Goal: Task Accomplishment & Management: Use online tool/utility

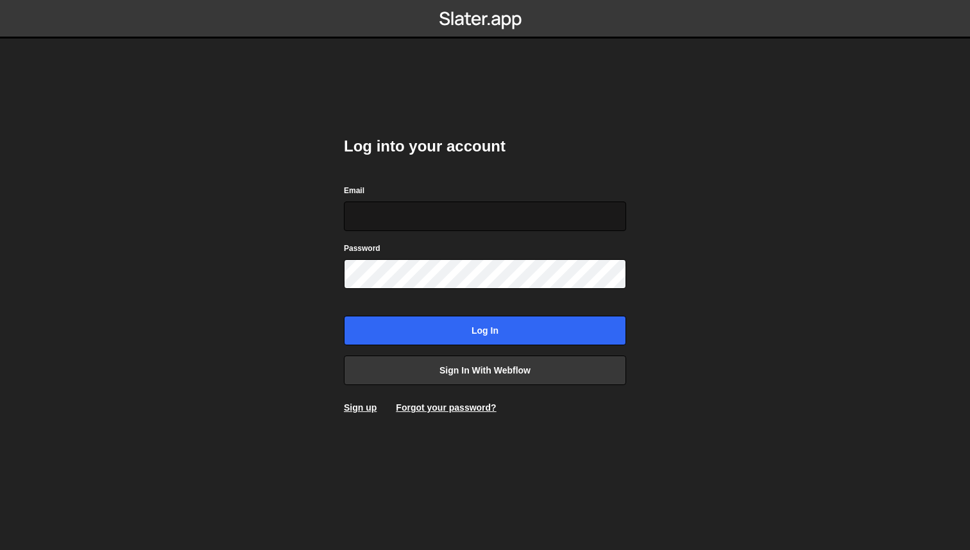
click at [412, 222] on input "Email" at bounding box center [485, 216] width 282 height 30
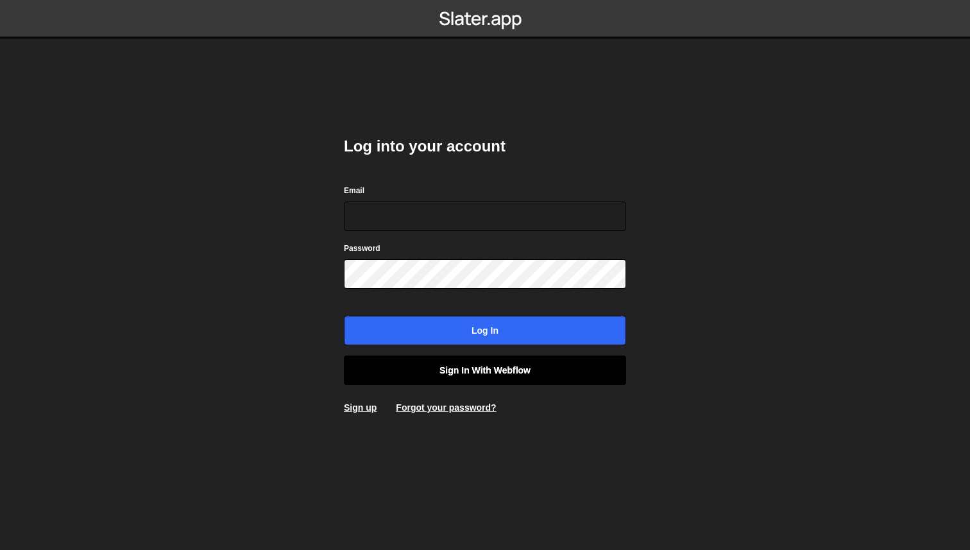
click at [517, 367] on link "Sign in with Webflow" at bounding box center [485, 371] width 282 height 30
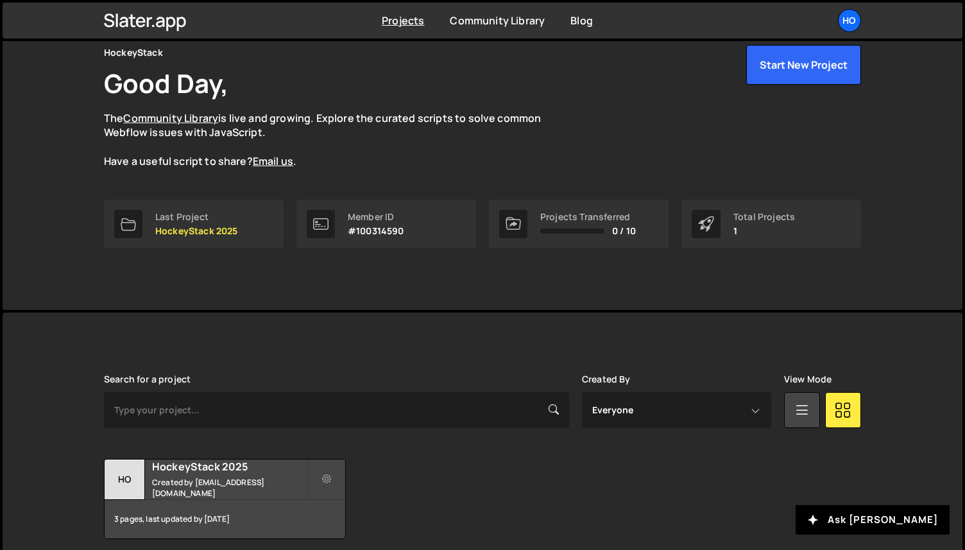
scroll to position [110, 0]
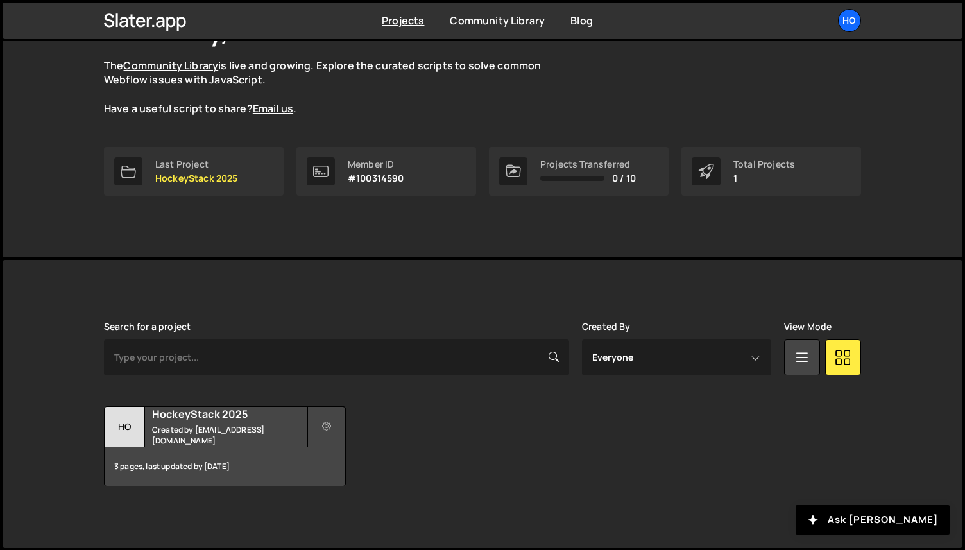
click at [329, 427] on icon at bounding box center [326, 426] width 9 height 13
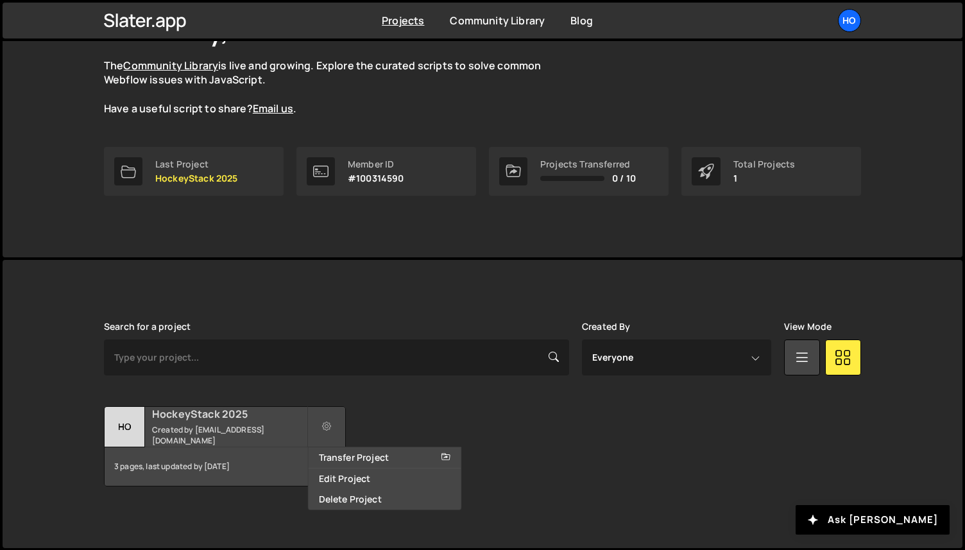
click at [273, 434] on small "Created by emir@hockeystack.com" at bounding box center [229, 435] width 155 height 22
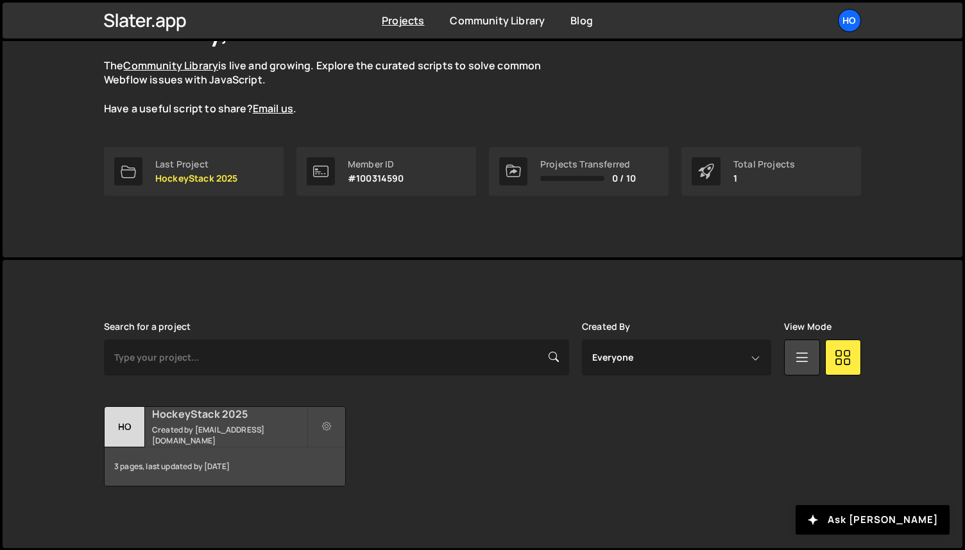
click at [284, 434] on small "Created by emir@hockeystack.com" at bounding box center [229, 435] width 155 height 22
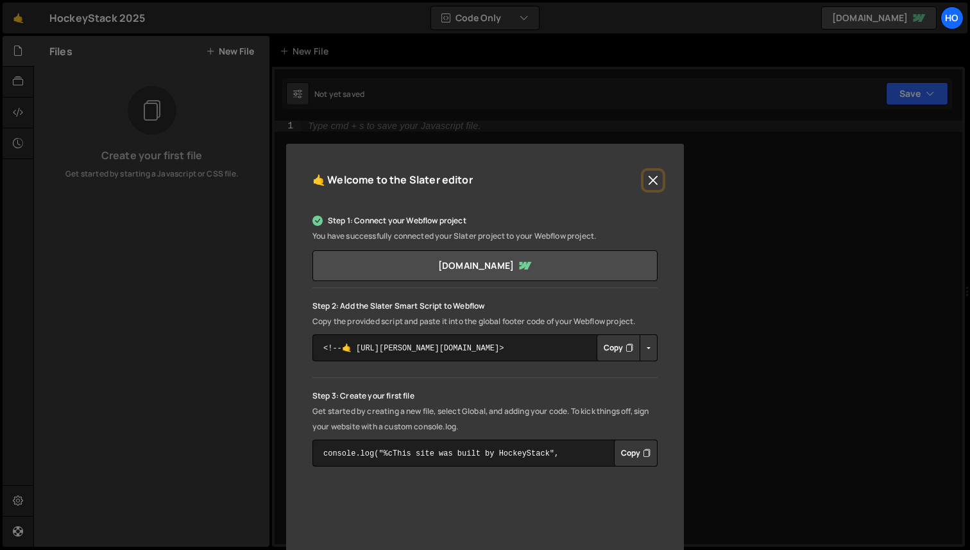
click at [652, 179] on button "Close" at bounding box center [653, 180] width 19 height 19
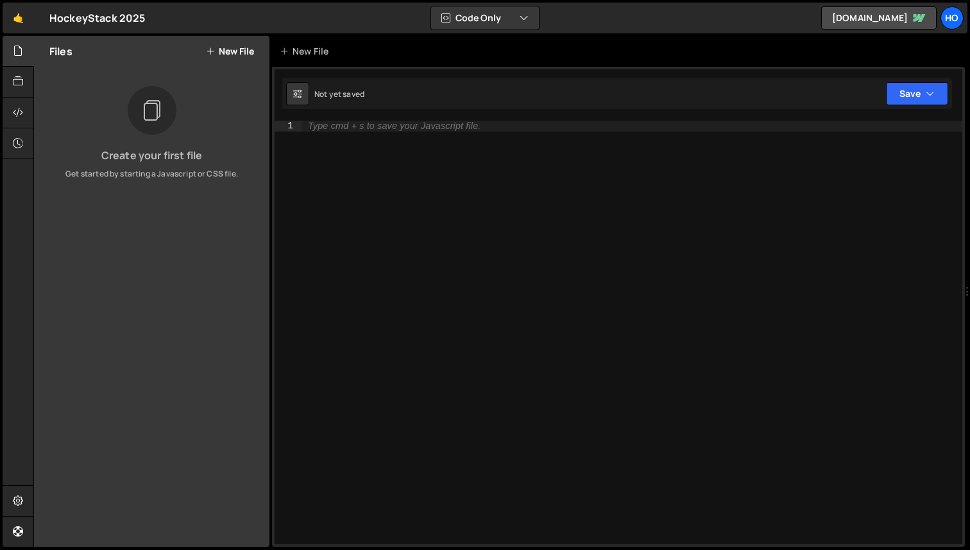
click at [962, 30] on div "🤙 HockeyStack 2025 ⚠️ Code is being edited in another browser Code Only Code On…" at bounding box center [485, 18] width 965 height 31
click at [950, 19] on div "Ho" at bounding box center [952, 17] width 23 height 23
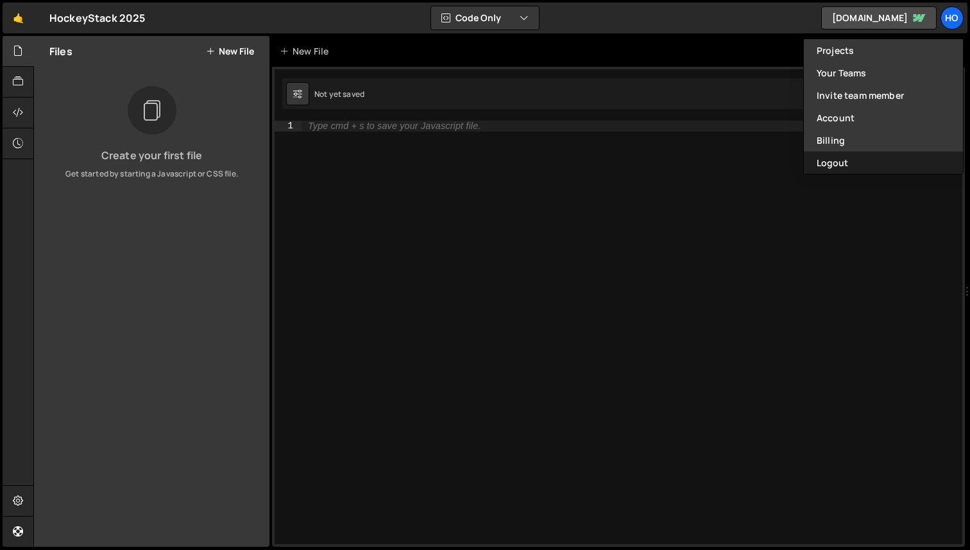
click at [846, 161] on button "Logout" at bounding box center [883, 162] width 159 height 22
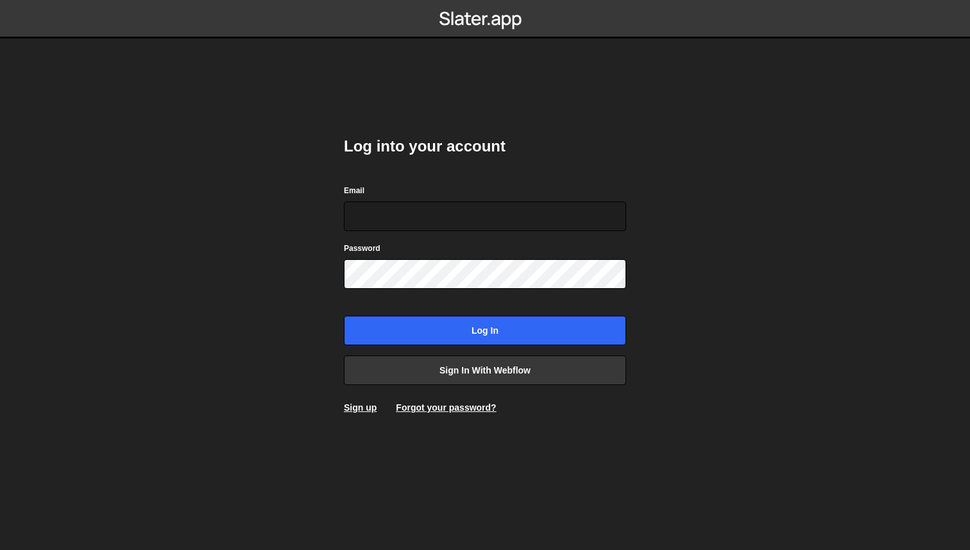
click at [730, 307] on body "Log into your account Email Password Log in Sign in with Webflow Sign up Forgot…" at bounding box center [485, 275] width 970 height 550
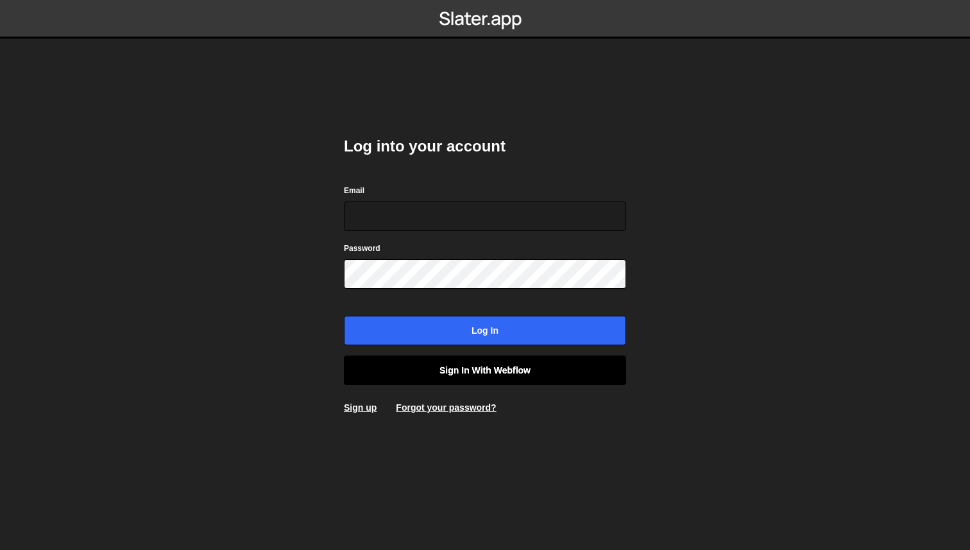
click at [524, 375] on link "Sign in with Webflow" at bounding box center [485, 371] width 282 height 30
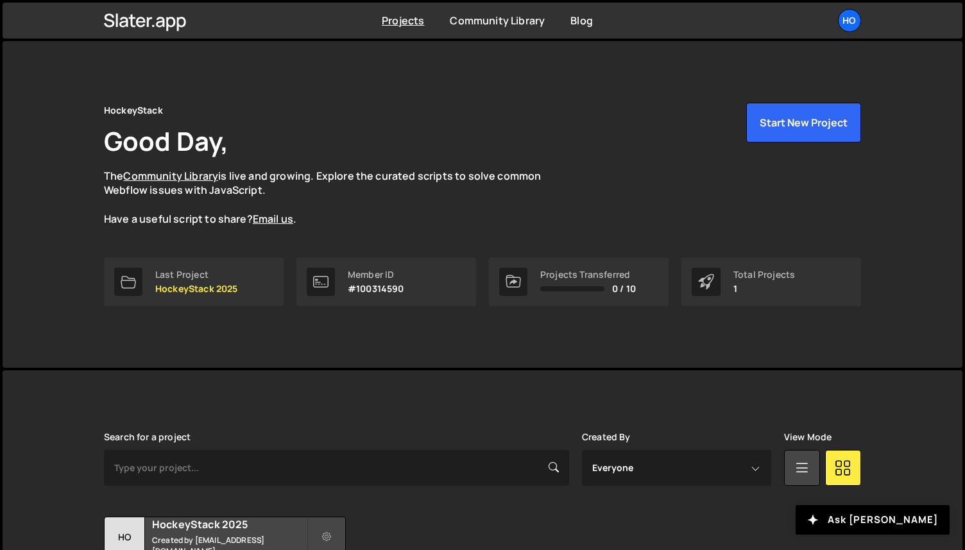
scroll to position [110, 0]
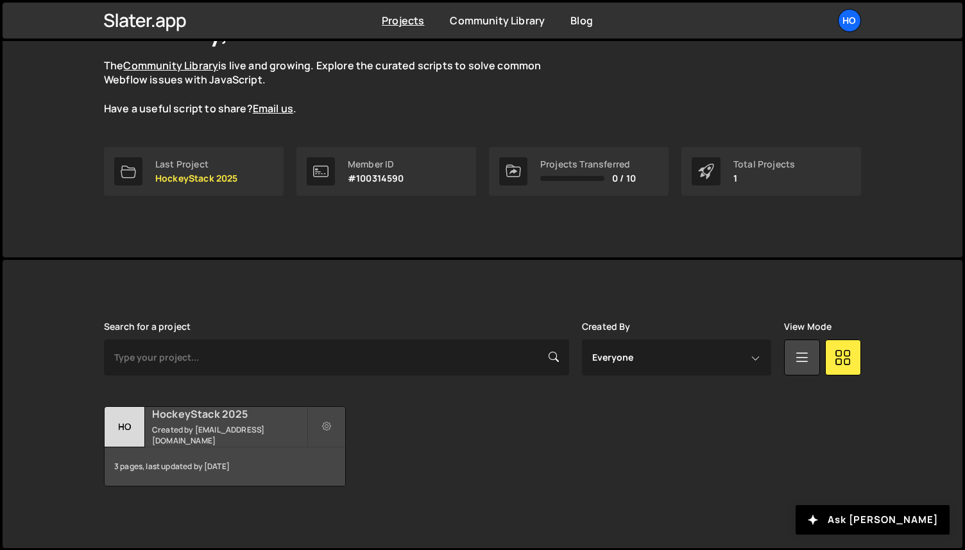
click at [228, 420] on h2 "HockeyStack 2025" at bounding box center [229, 414] width 155 height 14
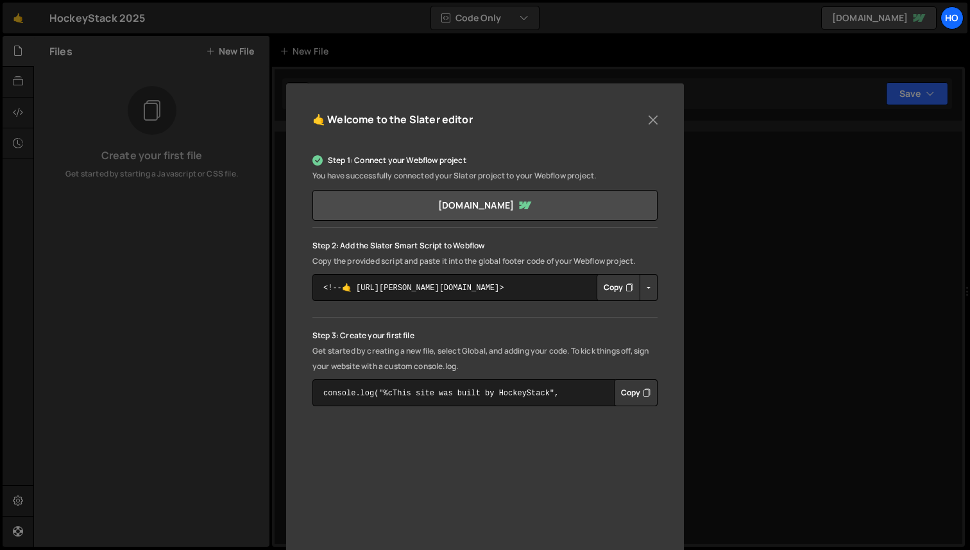
scroll to position [40, 0]
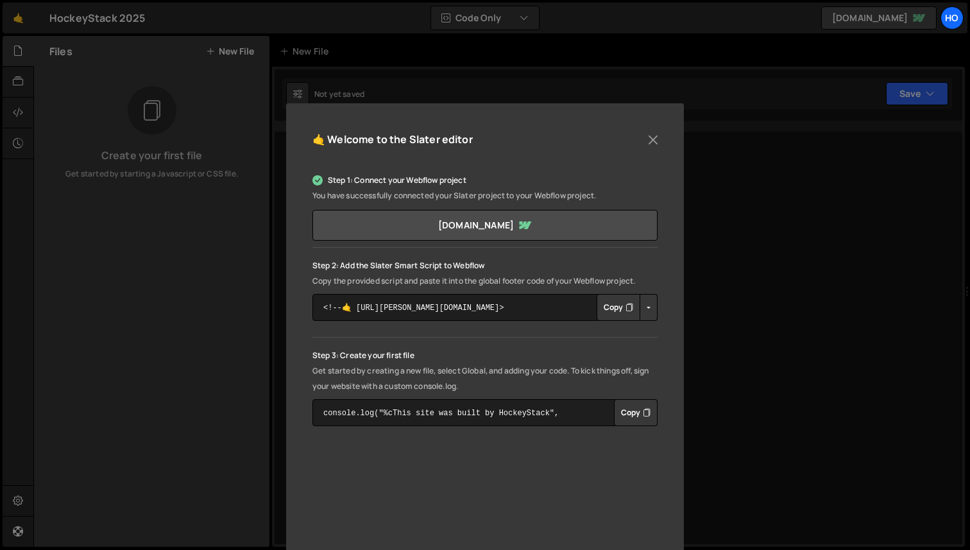
click at [609, 311] on button "Copy" at bounding box center [619, 307] width 44 height 27
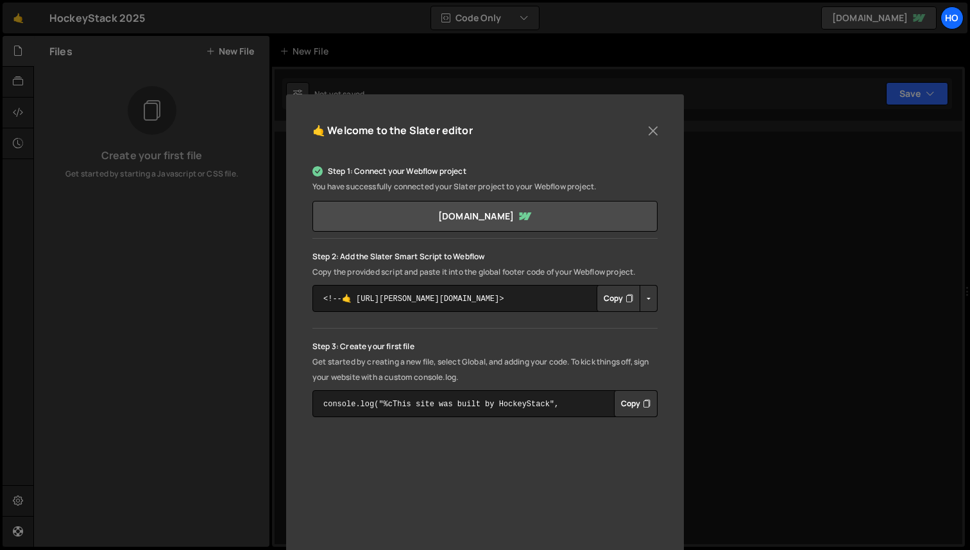
scroll to position [0, 0]
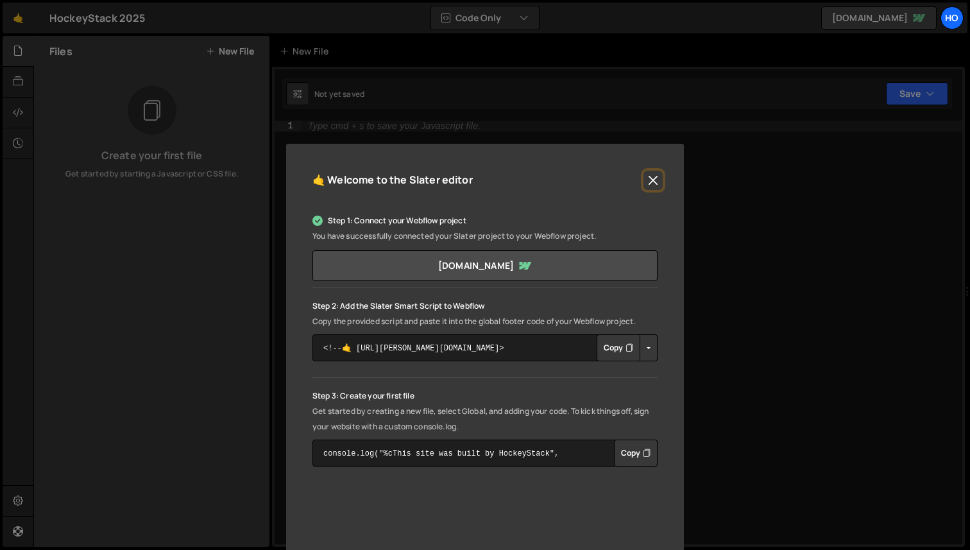
click at [657, 176] on button "Close" at bounding box center [653, 180] width 19 height 19
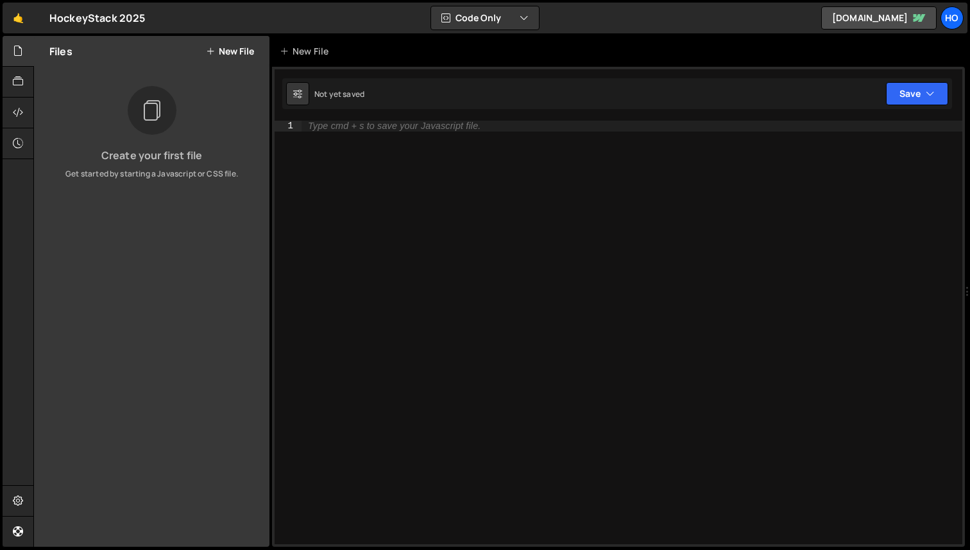
click at [408, 201] on div "Type cmd + s to save your Javascript file." at bounding box center [632, 343] width 661 height 445
click at [232, 51] on button "New File" at bounding box center [230, 51] width 48 height 10
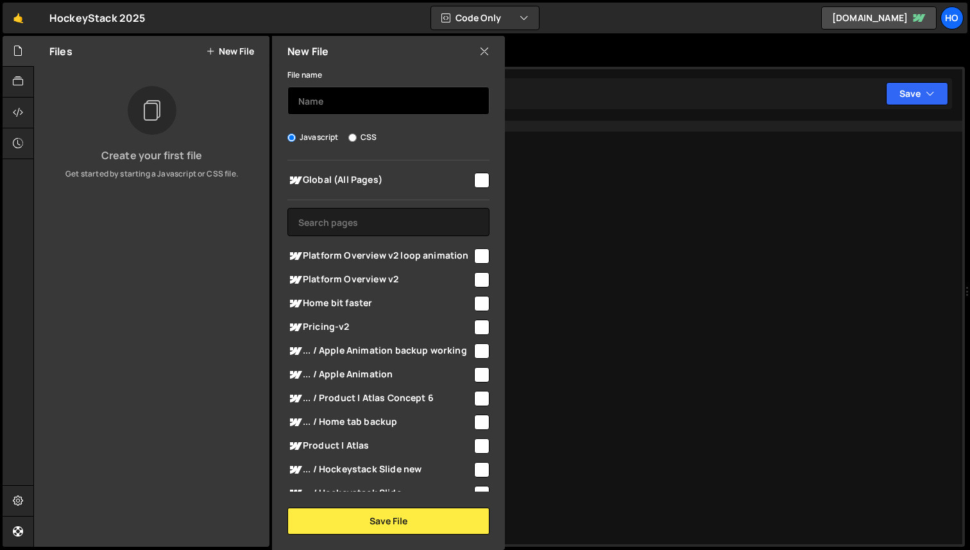
click at [344, 98] on input "text" at bounding box center [388, 101] width 202 height 28
type input "Splide Loop Animation"
click at [474, 262] on input "checkbox" at bounding box center [481, 255] width 15 height 15
checkbox input "true"
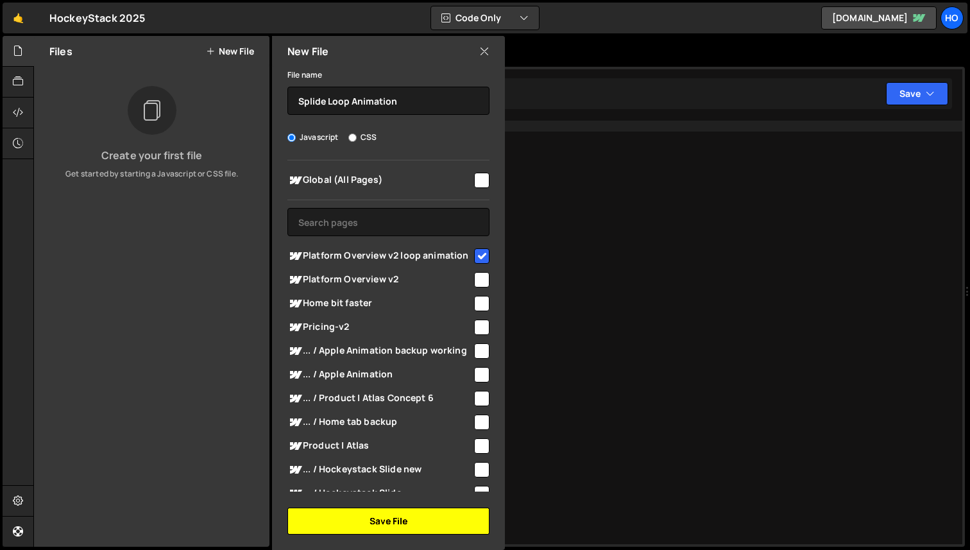
click at [411, 520] on button "Save File" at bounding box center [388, 521] width 202 height 27
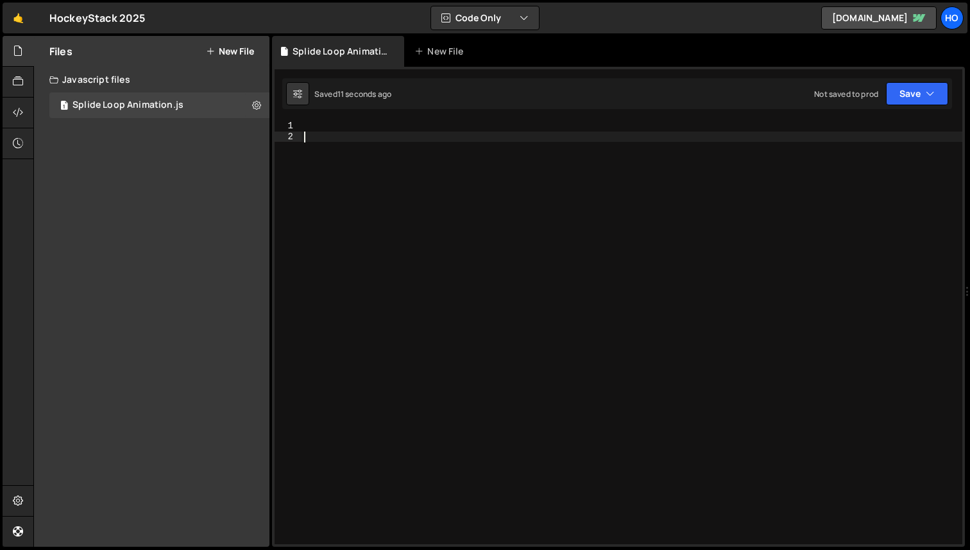
click at [470, 251] on div at bounding box center [632, 343] width 661 height 445
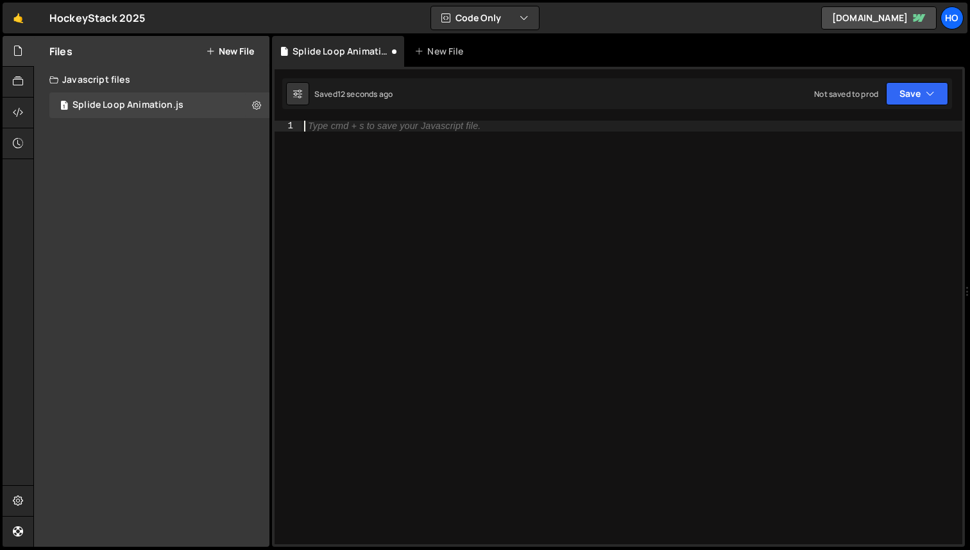
paste textarea "</script>"
type textarea "</script>"
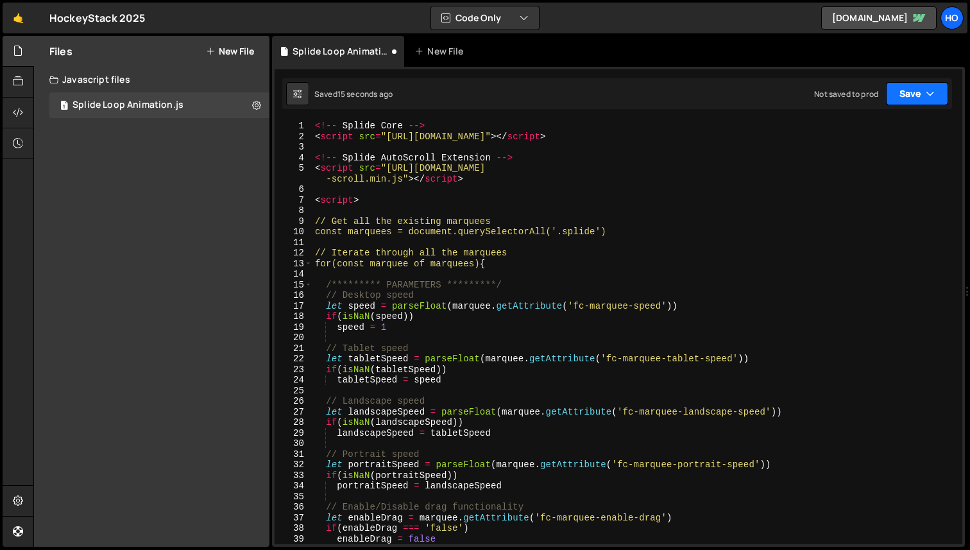
click at [933, 103] on button "Save" at bounding box center [917, 93] width 62 height 23
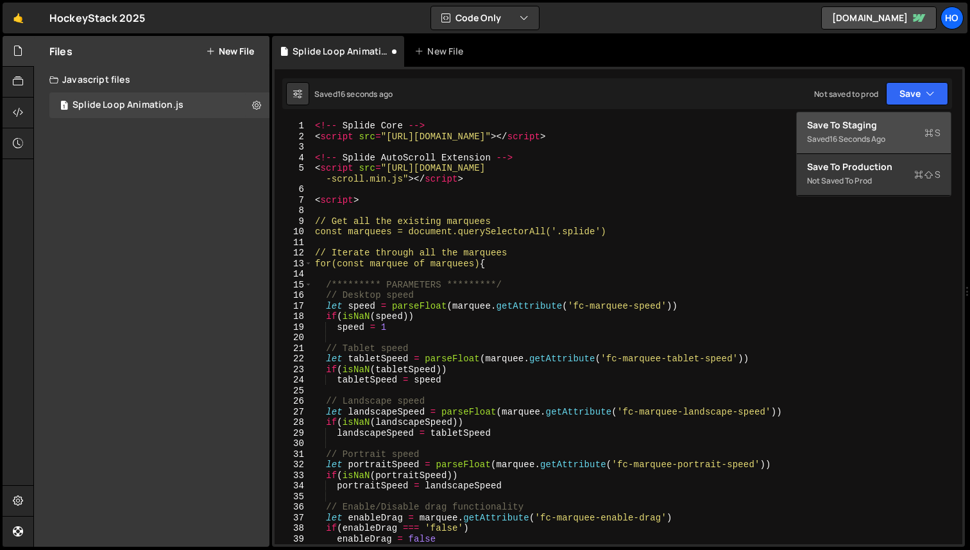
click at [900, 128] on div "Save to Staging S" at bounding box center [873, 125] width 133 height 13
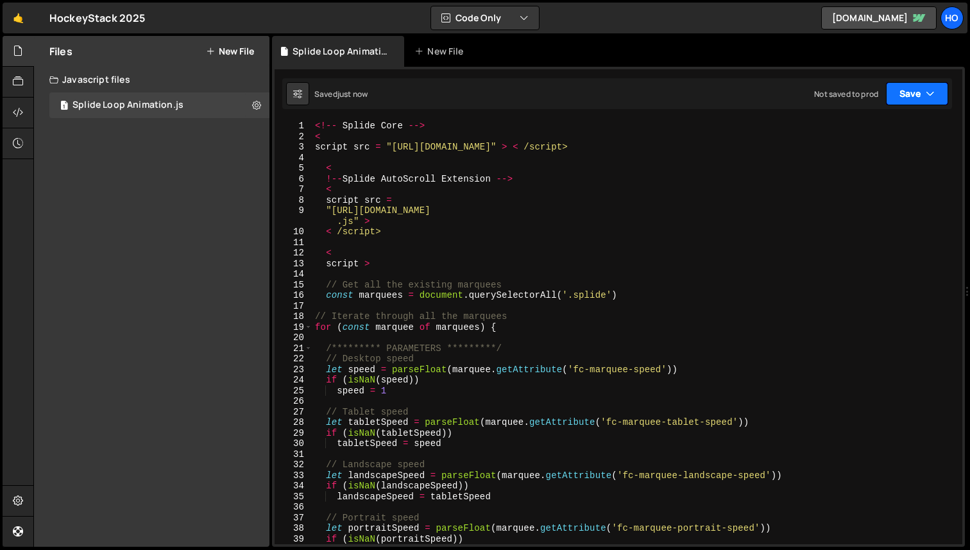
click at [916, 87] on button "Save" at bounding box center [917, 93] width 62 height 23
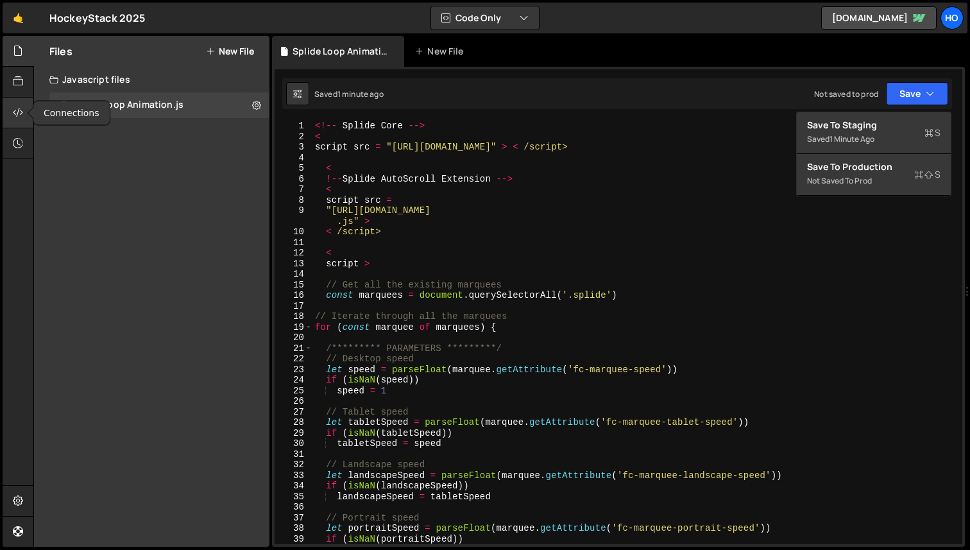
click at [27, 104] on div at bounding box center [18, 113] width 31 height 31
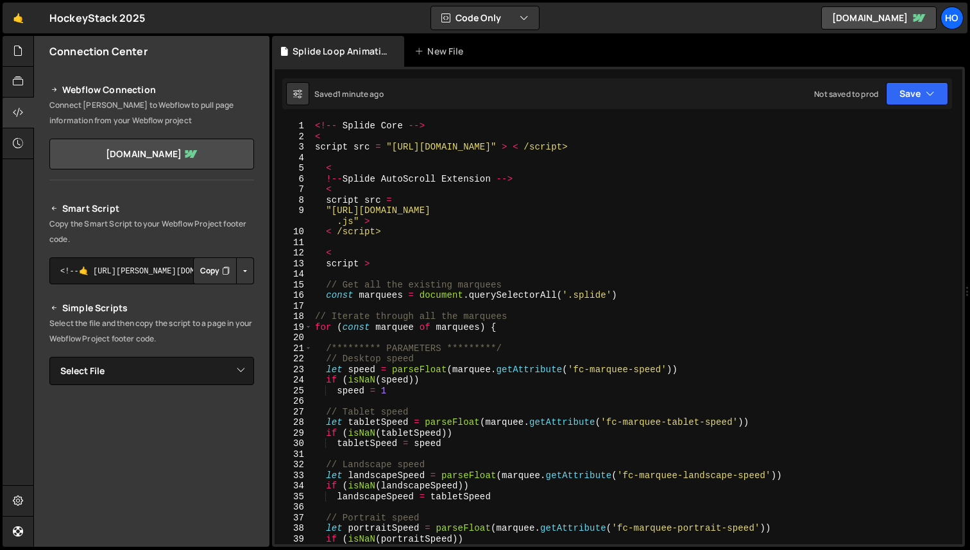
click at [207, 274] on button "Copy" at bounding box center [215, 270] width 44 height 27
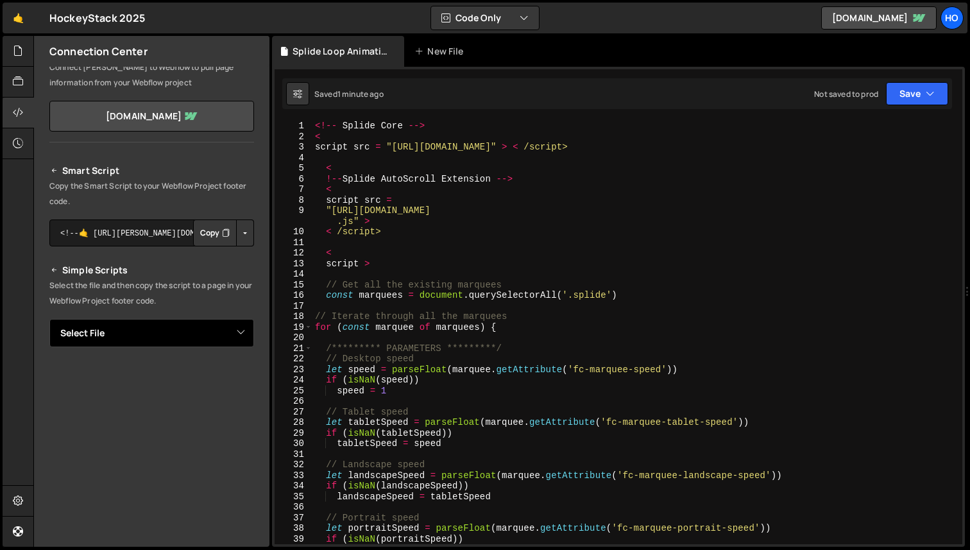
click at [209, 327] on select "Select File Splide Loop Animation.js" at bounding box center [151, 333] width 205 height 28
select select "48227"
click at [49, 319] on select "Select File Splide Loop Animation.js" at bounding box center [151, 333] width 205 height 28
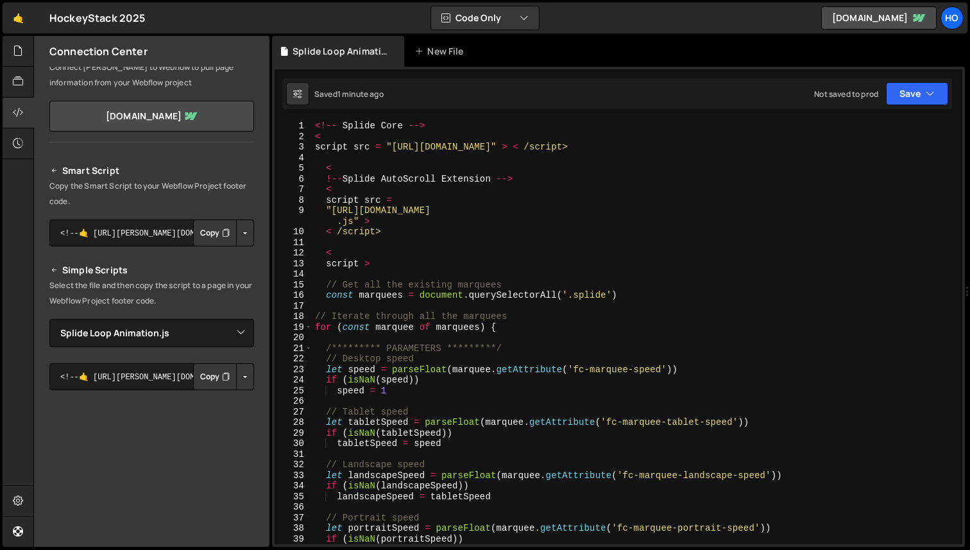
click at [219, 297] on p "Select the file and then copy the script to a page in your Webflow Project foot…" at bounding box center [151, 293] width 205 height 31
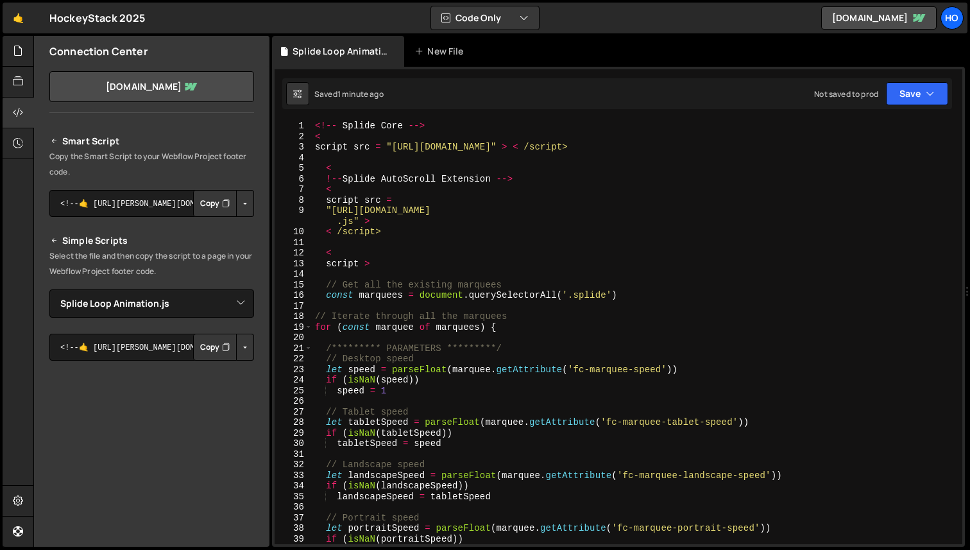
click at [209, 352] on button "Copy" at bounding box center [215, 347] width 44 height 27
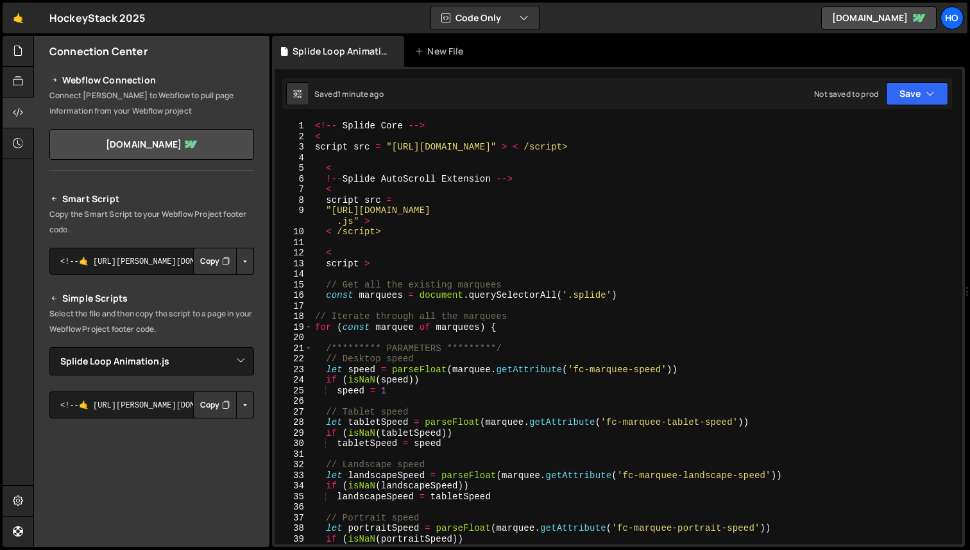
scroll to position [0, 0]
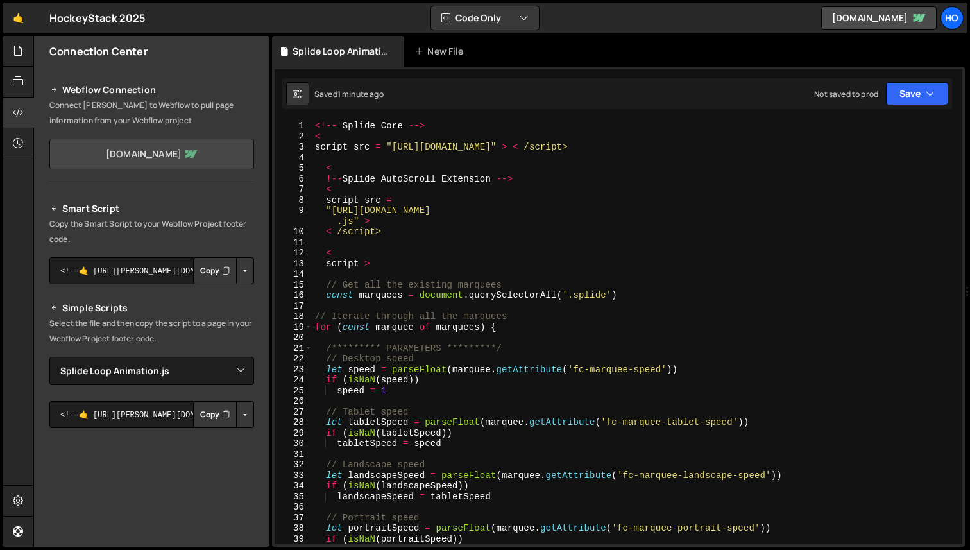
click at [175, 153] on link "[DOMAIN_NAME]" at bounding box center [151, 154] width 205 height 31
click at [237, 372] on select "Select File Splide Loop Animation.js" at bounding box center [151, 371] width 205 height 28
click at [49, 357] on select "Select File Splide Loop Animation.js" at bounding box center [151, 371] width 205 height 28
click at [212, 420] on button "Copy" at bounding box center [215, 414] width 44 height 27
click at [923, 94] on button "Save" at bounding box center [917, 93] width 62 height 23
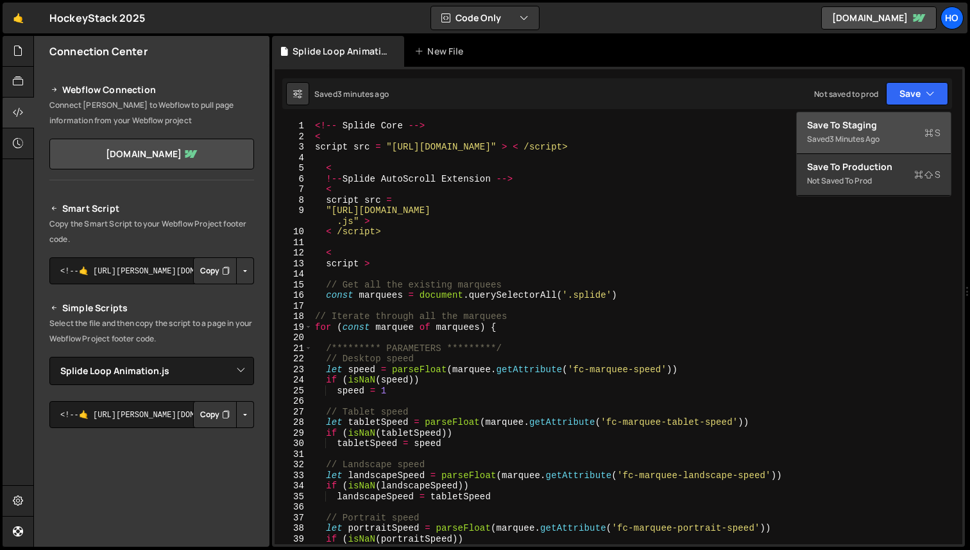
click at [870, 124] on div "Save to Staging S" at bounding box center [873, 125] width 133 height 13
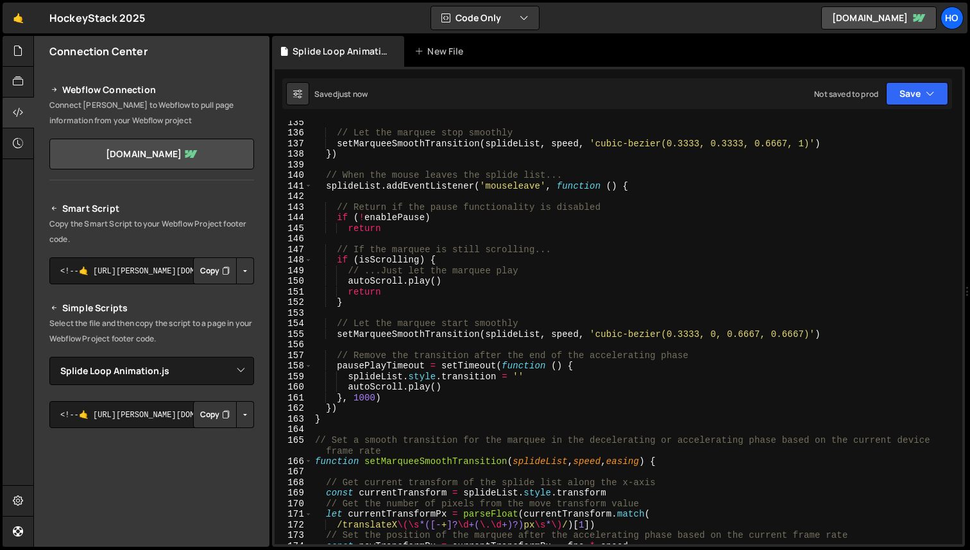
scroll to position [1429, 0]
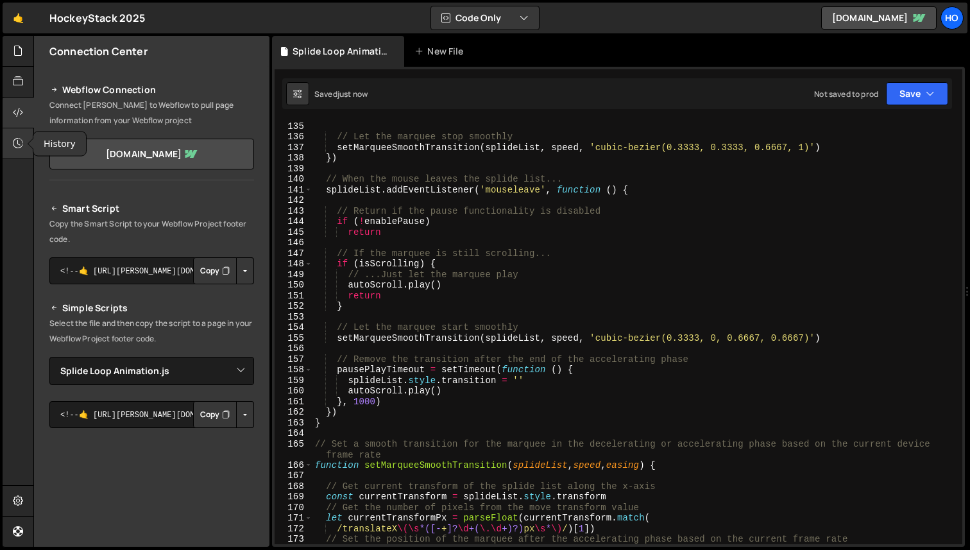
click at [19, 150] on icon at bounding box center [18, 143] width 10 height 14
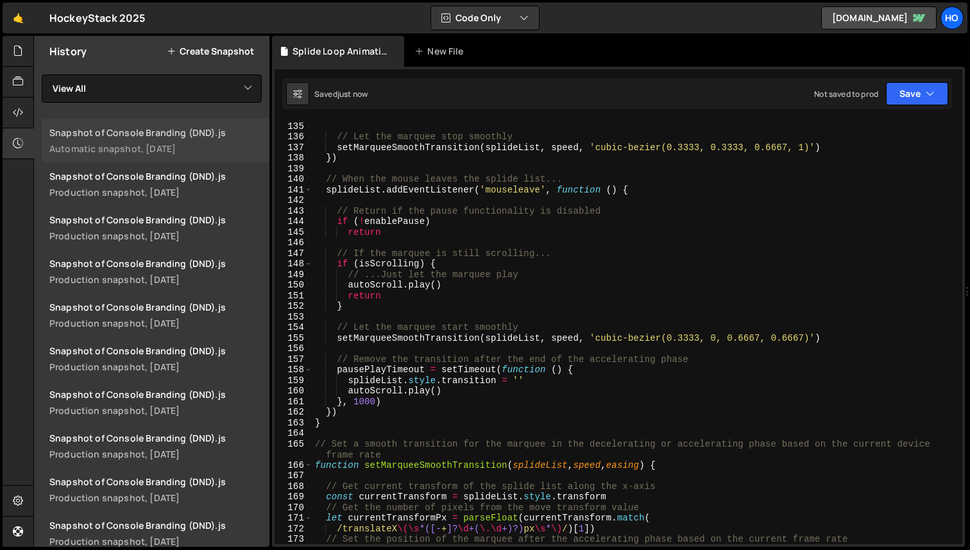
click at [218, 144] on div "Automatic snapshot, [DATE]" at bounding box center [155, 148] width 212 height 12
click at [22, 114] on icon at bounding box center [18, 112] width 10 height 14
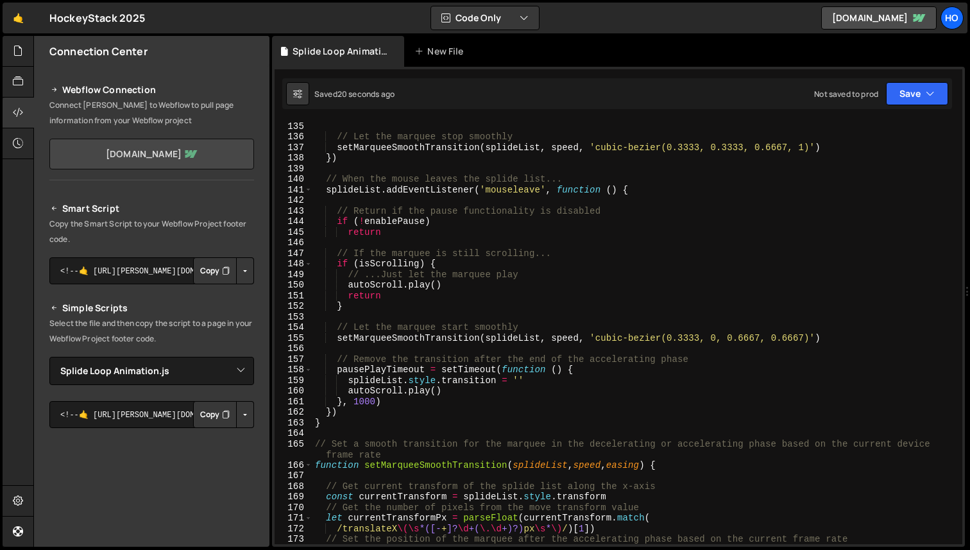
click at [162, 152] on link "[DOMAIN_NAME]" at bounding box center [151, 154] width 205 height 31
click at [534, 237] on div "autoScroll . pause ( ) // Let the marquee stop smoothly setMarqueeSmoothTransit…" at bounding box center [635, 332] width 645 height 445
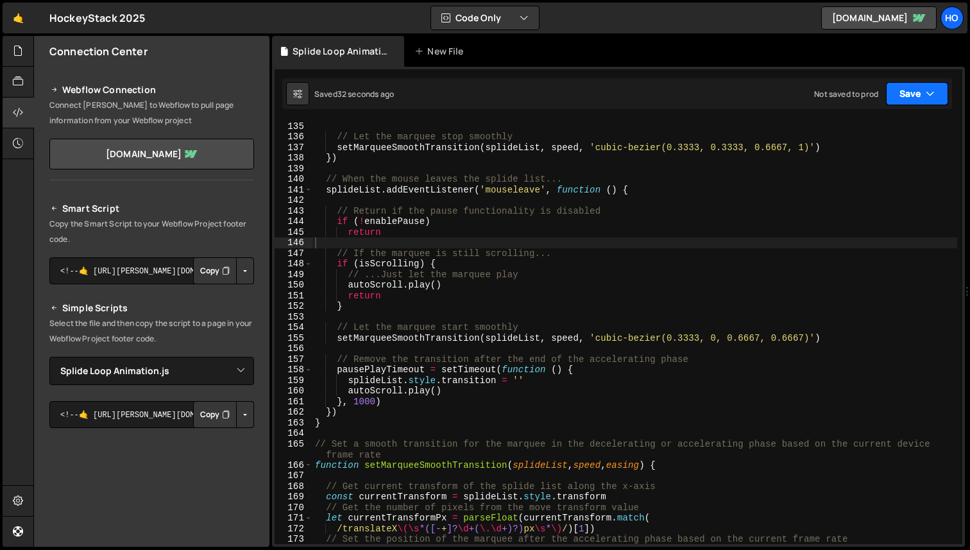
click at [909, 94] on button "Save" at bounding box center [917, 93] width 62 height 23
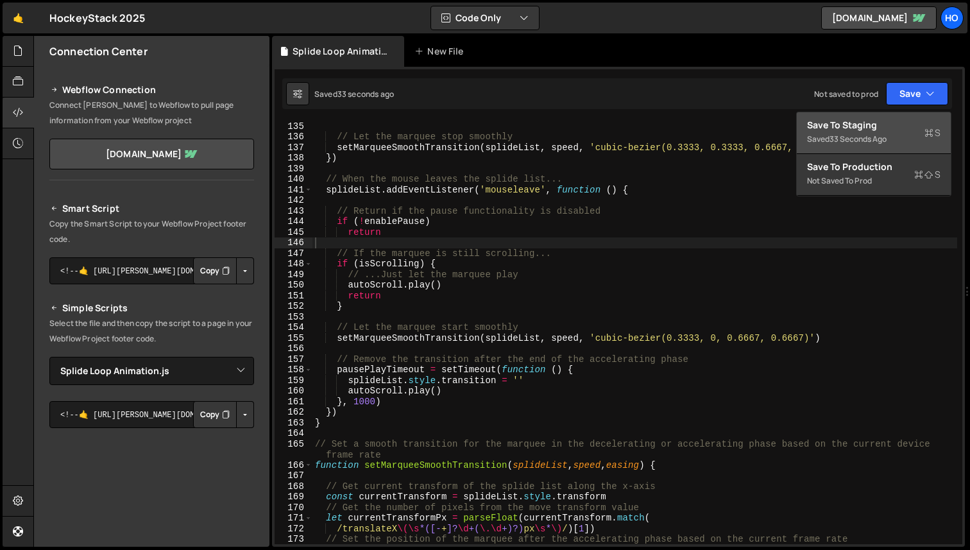
click at [902, 130] on div "Save to Staging S" at bounding box center [873, 125] width 133 height 13
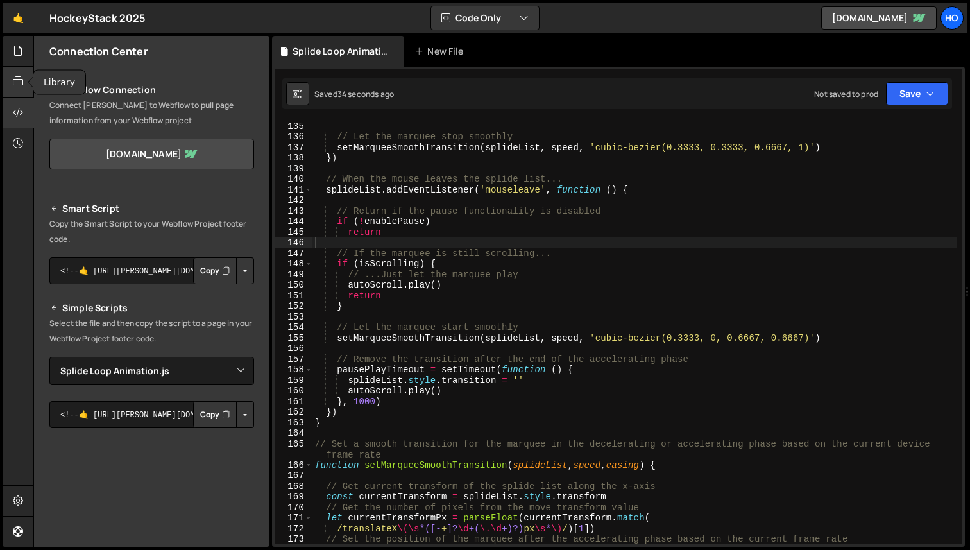
click at [15, 85] on icon at bounding box center [18, 81] width 10 height 14
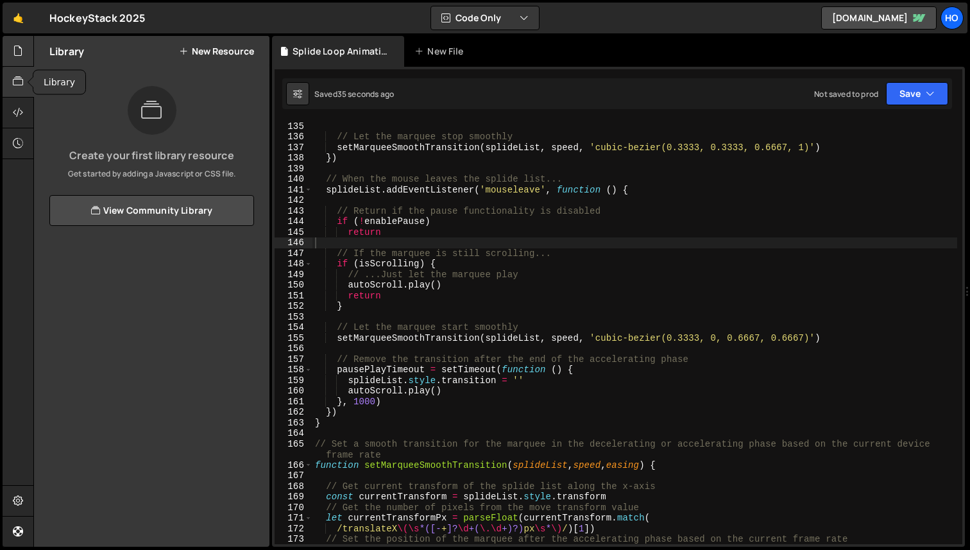
click at [15, 66] on div at bounding box center [18, 51] width 31 height 31
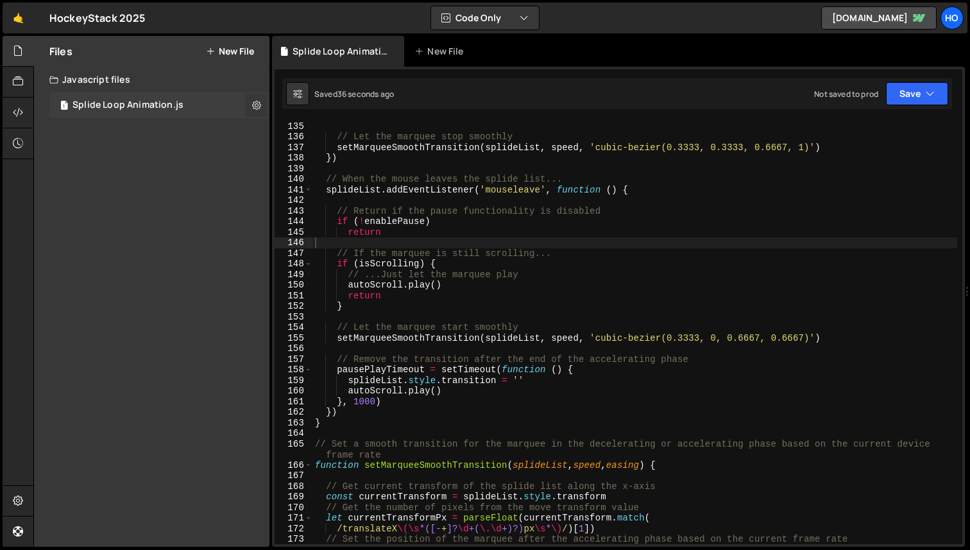
click at [252, 107] on icon at bounding box center [256, 105] width 9 height 12
type input "Splide Loop Animation"
radio input "true"
checkbox input "true"
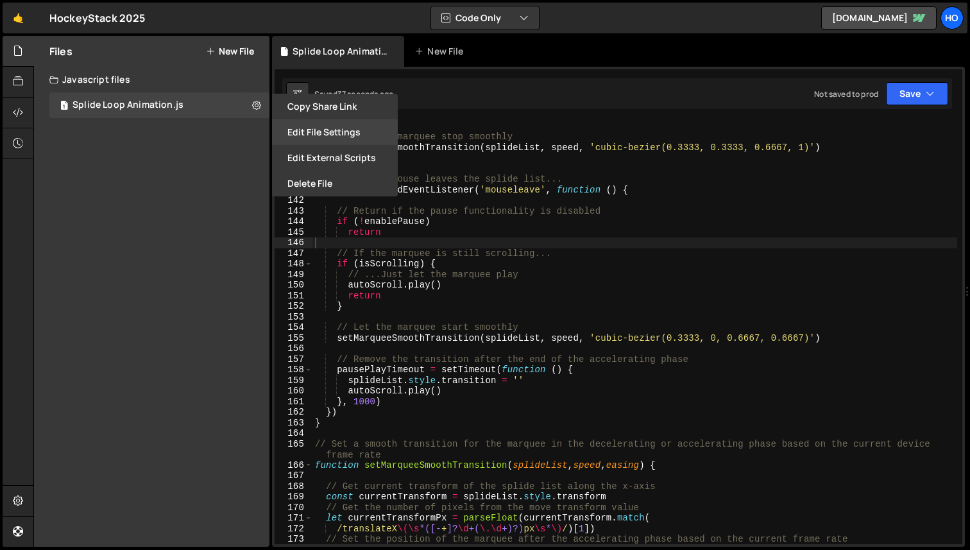
click at [349, 131] on button "Edit File Settings" at bounding box center [335, 132] width 126 height 26
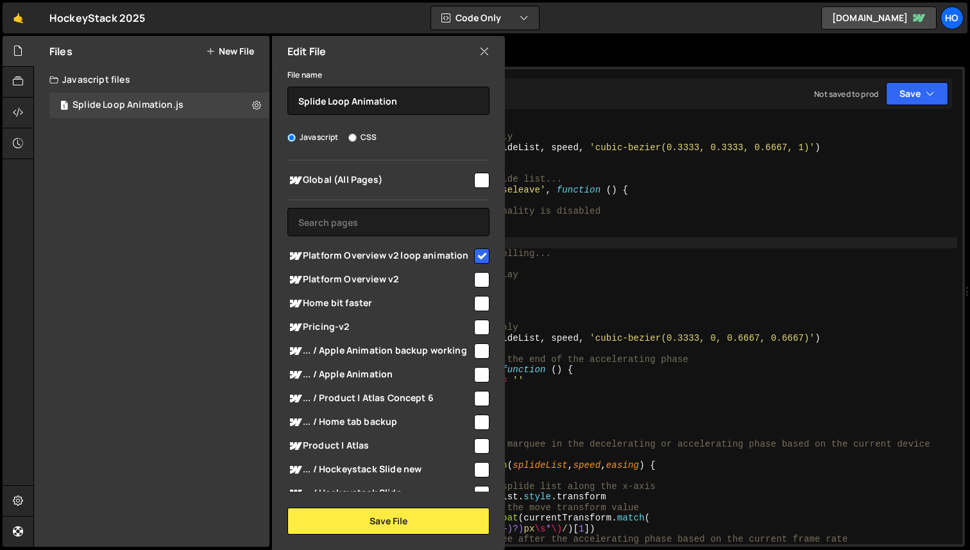
click at [484, 54] on icon at bounding box center [484, 51] width 10 height 14
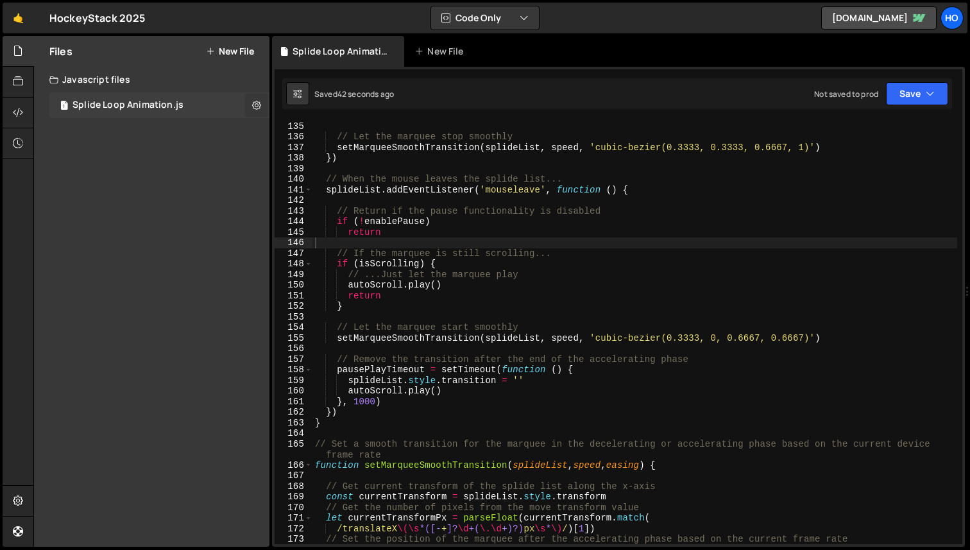
click at [257, 105] on icon at bounding box center [256, 105] width 9 height 12
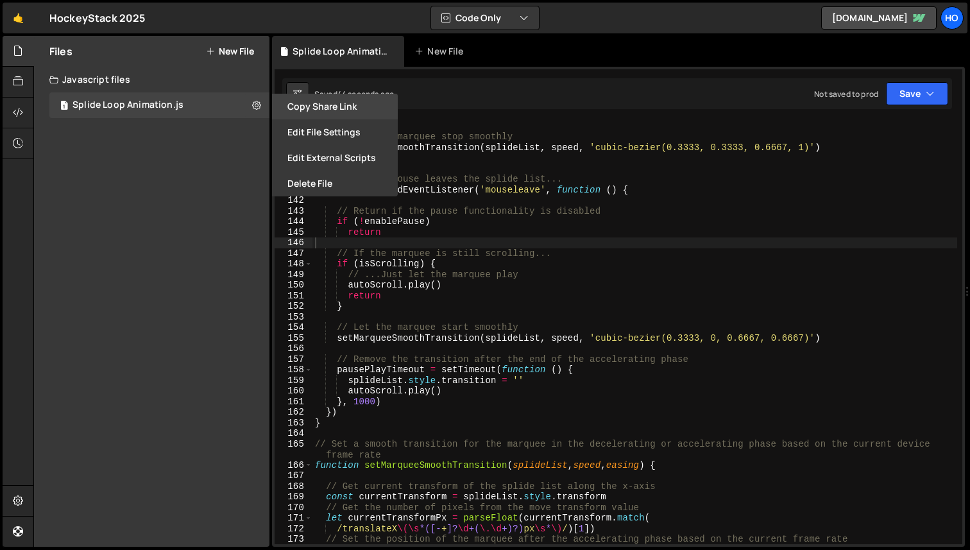
click at [343, 110] on button "Copy share link" at bounding box center [335, 107] width 126 height 26
click at [352, 164] on button "Edit External Scripts" at bounding box center [335, 158] width 126 height 26
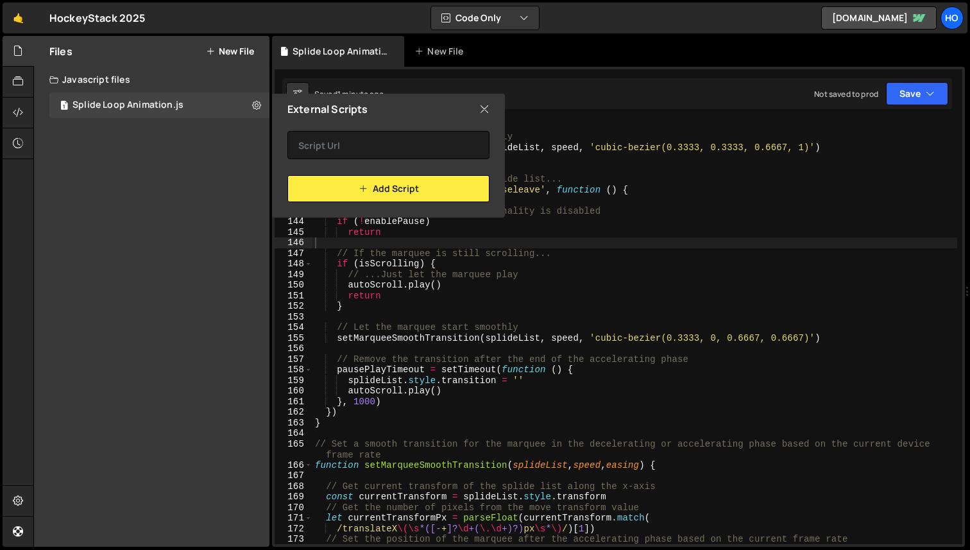
click at [488, 107] on icon at bounding box center [484, 109] width 10 height 14
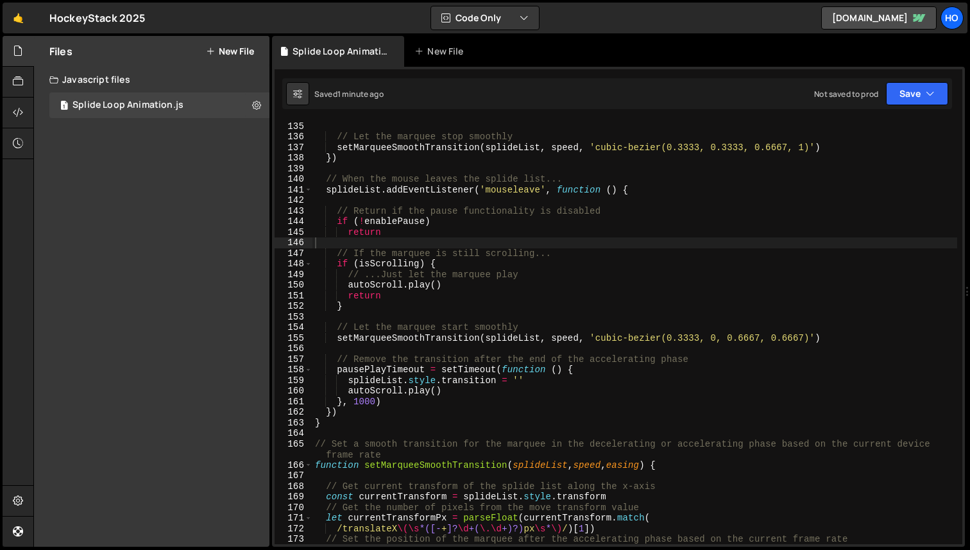
click at [511, 155] on div "autoScroll . pause ( ) // Let the marquee stop smoothly setMarqueeSmoothTransit…" at bounding box center [635, 332] width 645 height 445
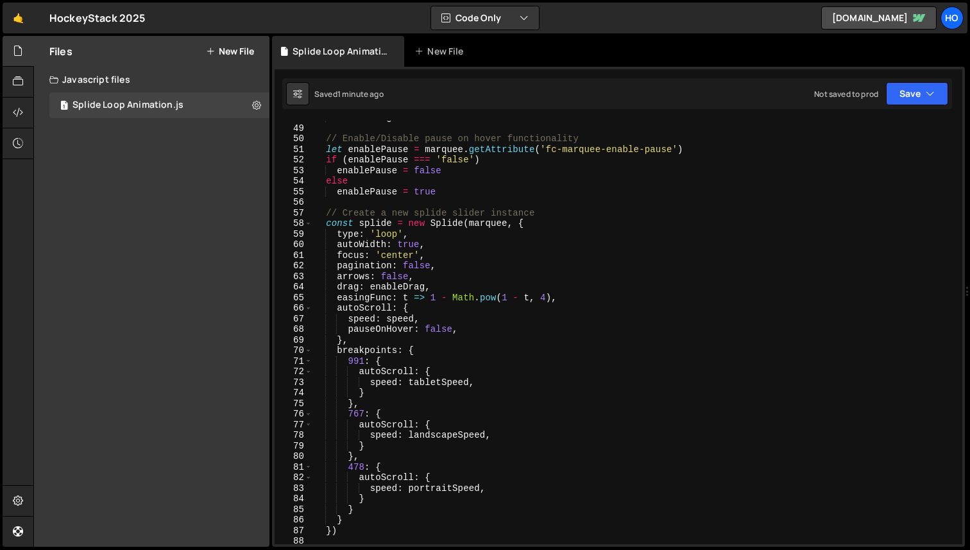
scroll to position [0, 0]
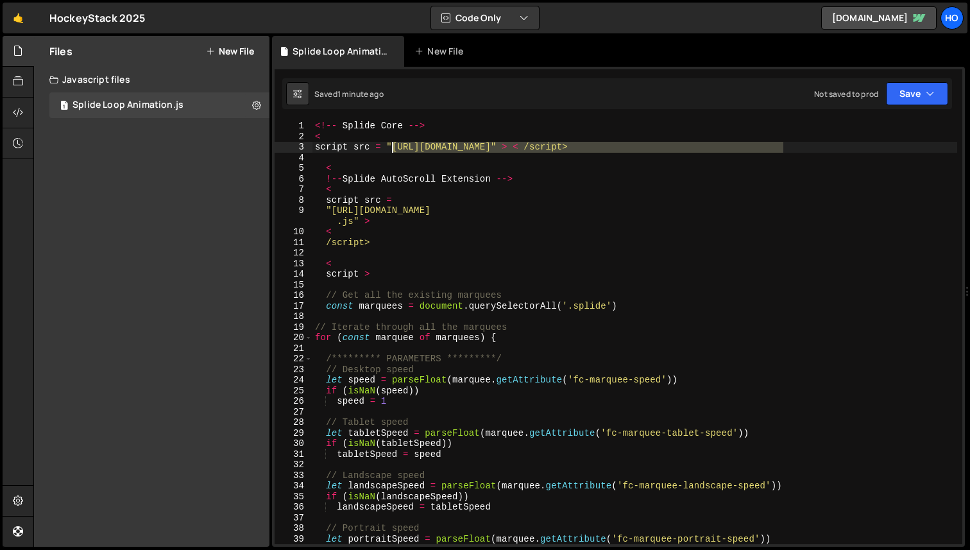
drag, startPoint x: 783, startPoint y: 146, endPoint x: 392, endPoint y: 147, distance: 390.8
click at [392, 147] on div "<!-- Splide Core --> < script src = "https://cdn.jsdelivr.net/npm/@splidejs/spl…" at bounding box center [635, 343] width 645 height 445
type textarea "script src = "https://cdn.jsdelivr.net/npm/@splidejs/splide@4.1/dist/js/splide.…"
click at [254, 106] on icon at bounding box center [256, 105] width 9 height 12
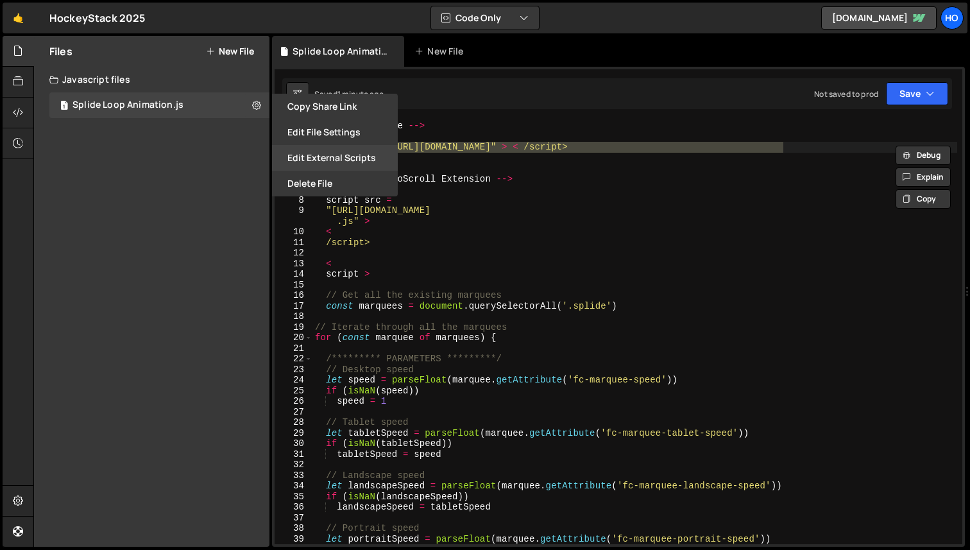
click at [338, 159] on button "Edit External Scripts" at bounding box center [335, 158] width 126 height 26
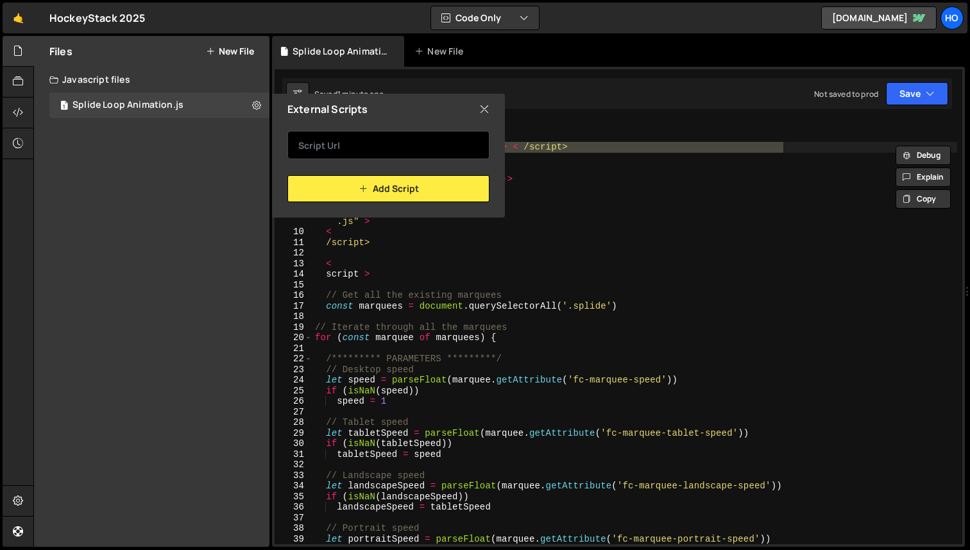
click at [397, 141] on input "text" at bounding box center [388, 145] width 202 height 28
paste input "https://cdn.jsdelivr.net/npm/@splidejs/splide@4.1/dist/js/splide.min.js"
type input "https://cdn.jsdelivr.net/npm/@splidejs/splide@4.1/dist/js/splide.min.js"
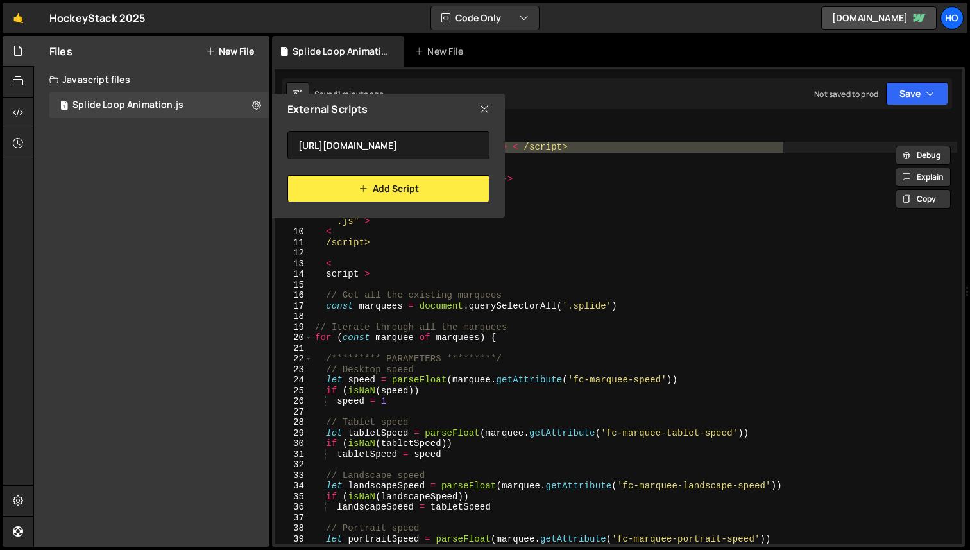
click at [457, 168] on div "Add Script" at bounding box center [388, 184] width 202 height 37
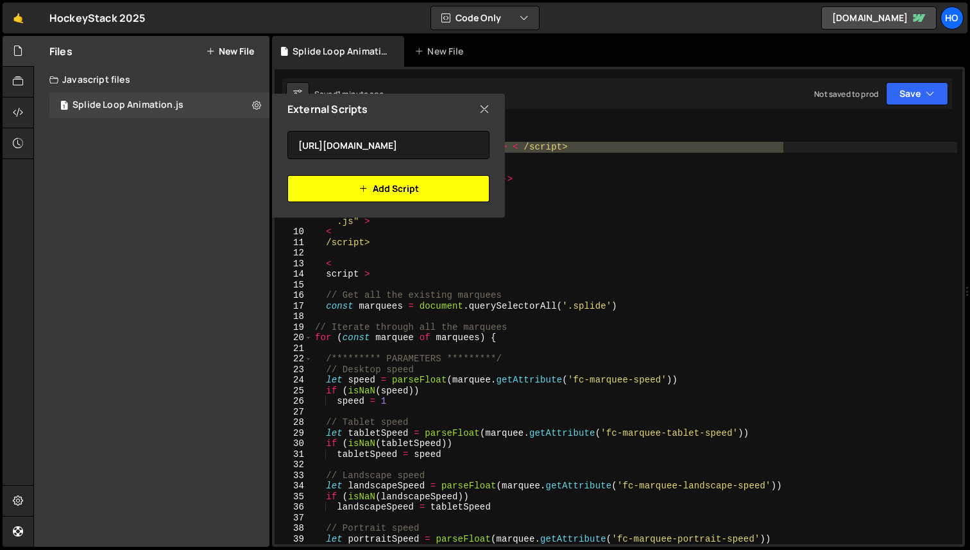
click at [416, 191] on button "Add Script" at bounding box center [388, 188] width 202 height 27
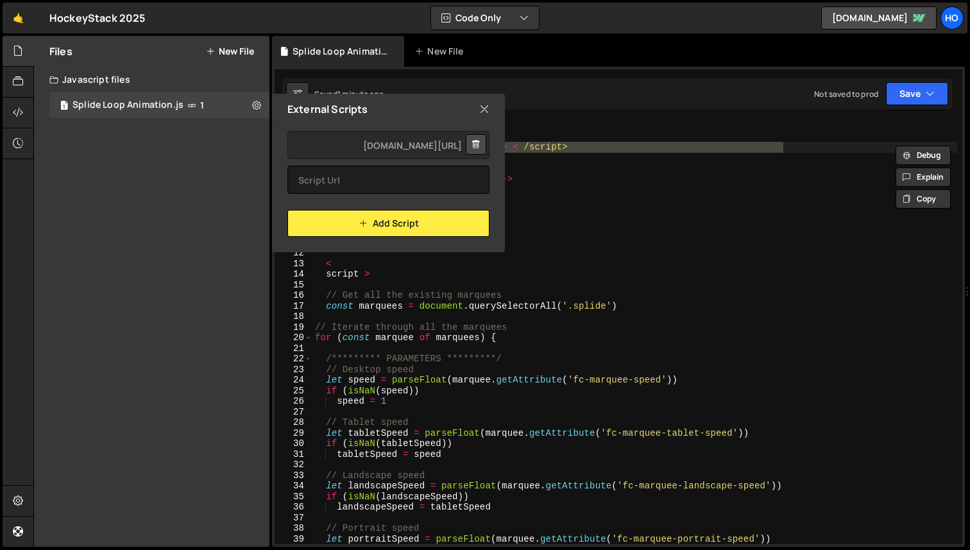
click at [486, 111] on icon at bounding box center [484, 109] width 10 height 14
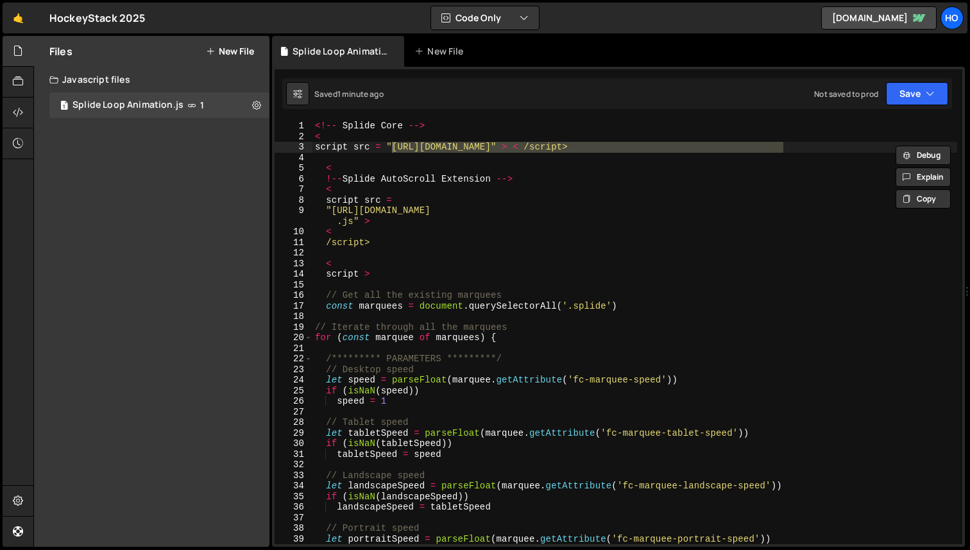
click at [385, 163] on div "<!-- Splide Core --> < script src = "https://cdn.jsdelivr.net/npm/@splidejs/spl…" at bounding box center [635, 343] width 645 height 445
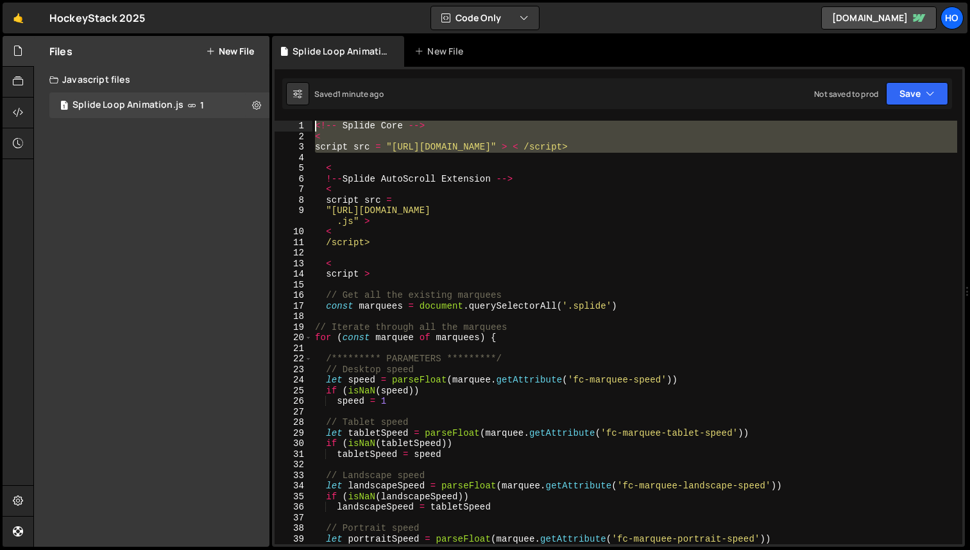
drag, startPoint x: 333, startPoint y: 155, endPoint x: 302, endPoint y: 121, distance: 46.8
click at [302, 121] on div "< 1 2 3 4 5 6 7 8 9 10 11 12 13 14 15 16 17 18 19 20 21 22 23 24 25 26 27 28 29…" at bounding box center [619, 333] width 688 height 424
type textarea "<!-- Splide Core --> <"
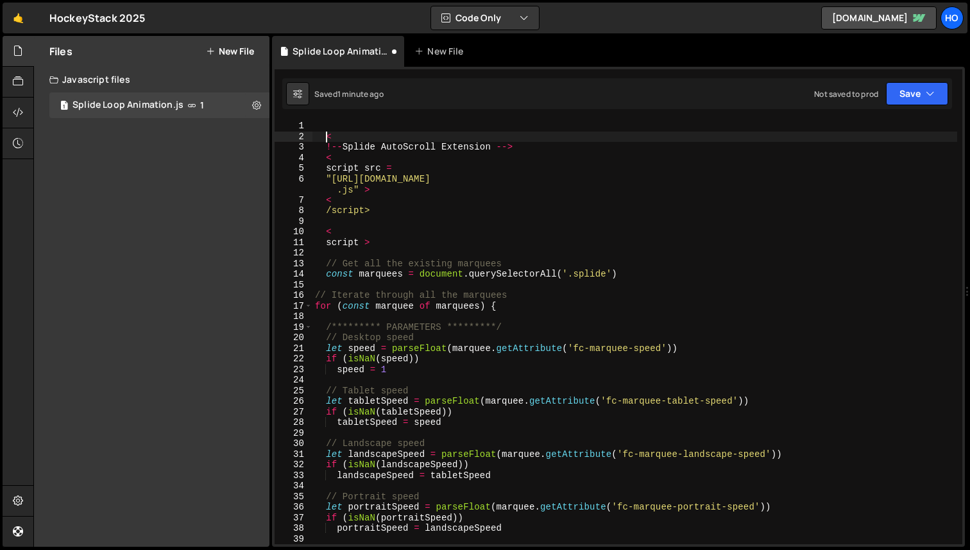
type textarea "<"
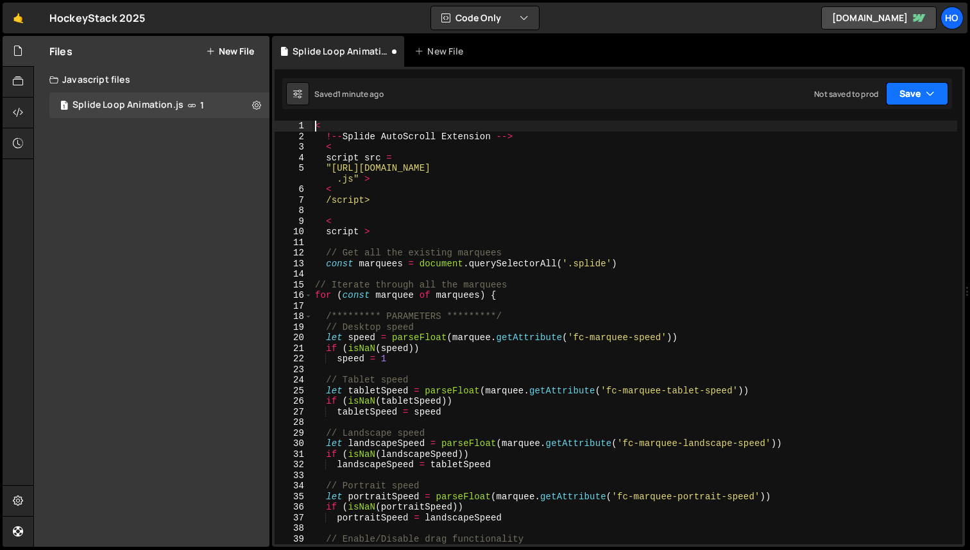
click at [909, 94] on button "Save" at bounding box center [917, 93] width 62 height 23
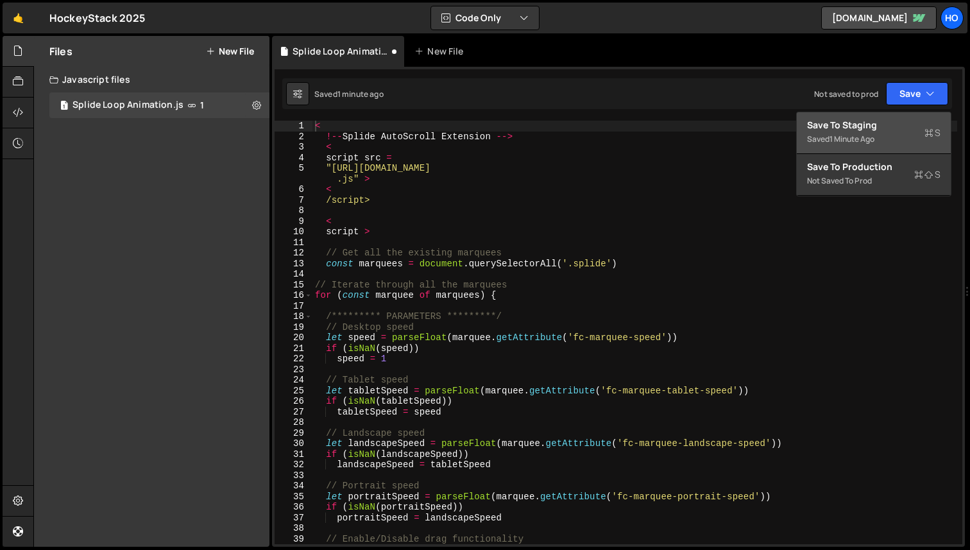
click at [870, 124] on div "Save to Staging S" at bounding box center [873, 125] width 133 height 13
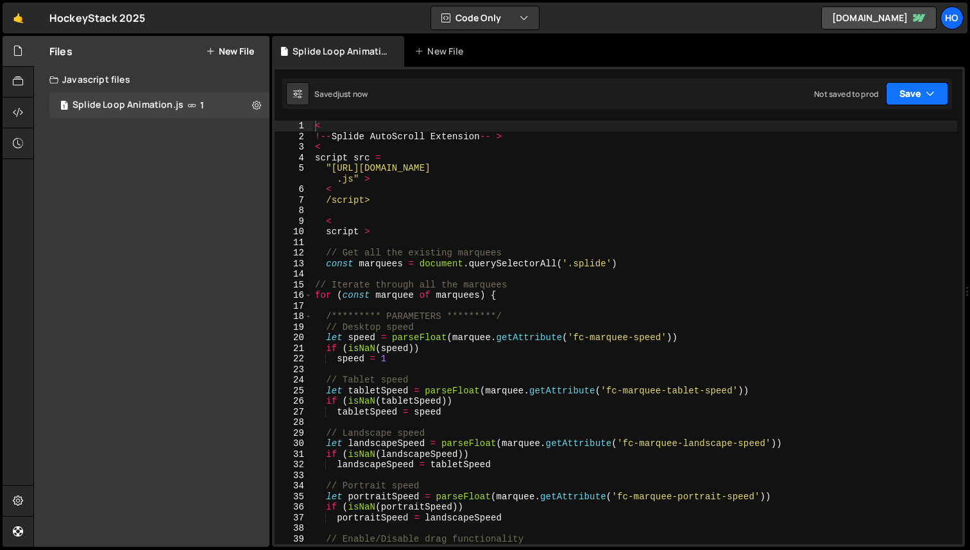
click at [927, 94] on icon "button" at bounding box center [930, 93] width 9 height 13
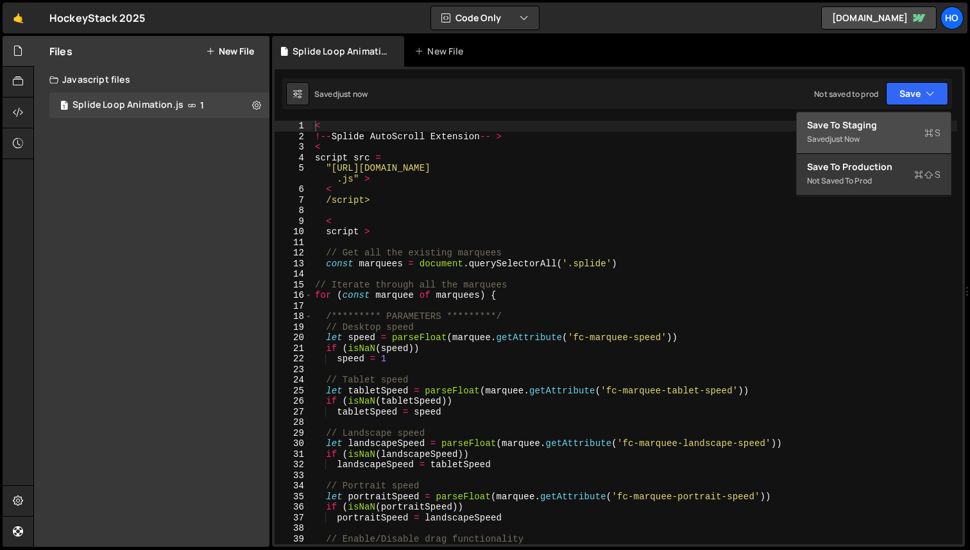
click at [892, 121] on div "Save to Staging S" at bounding box center [873, 125] width 133 height 13
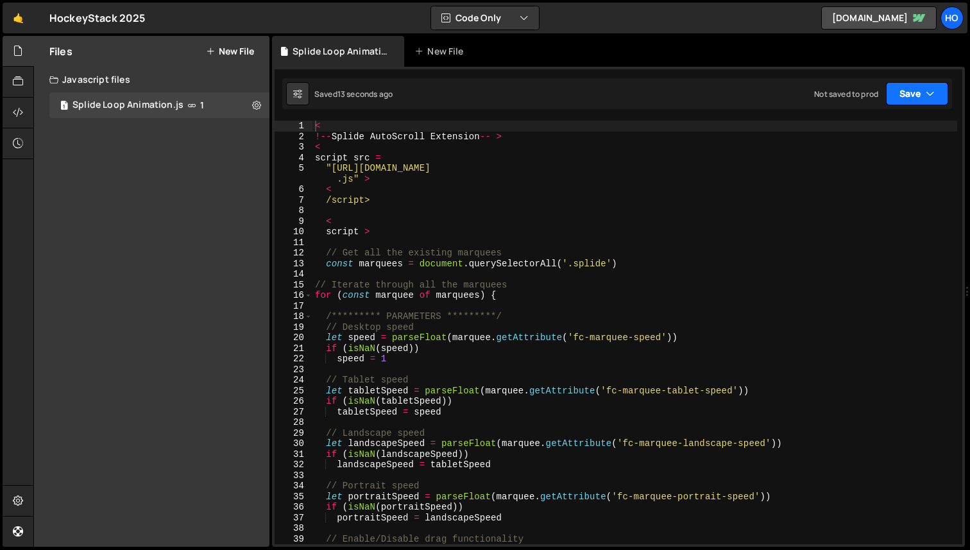
click at [926, 101] on button "Save" at bounding box center [917, 93] width 62 height 23
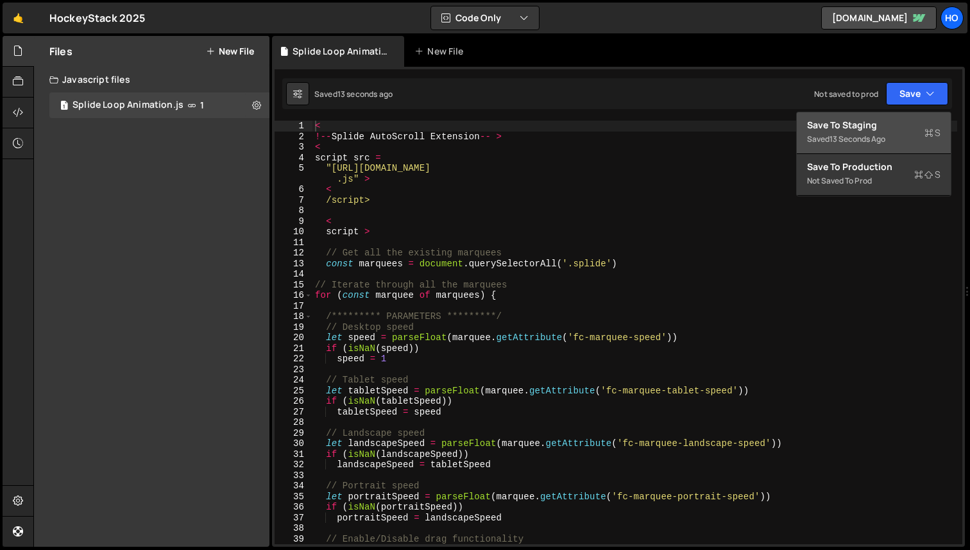
click at [880, 132] on div "Saved 13 seconds ago" at bounding box center [873, 139] width 133 height 15
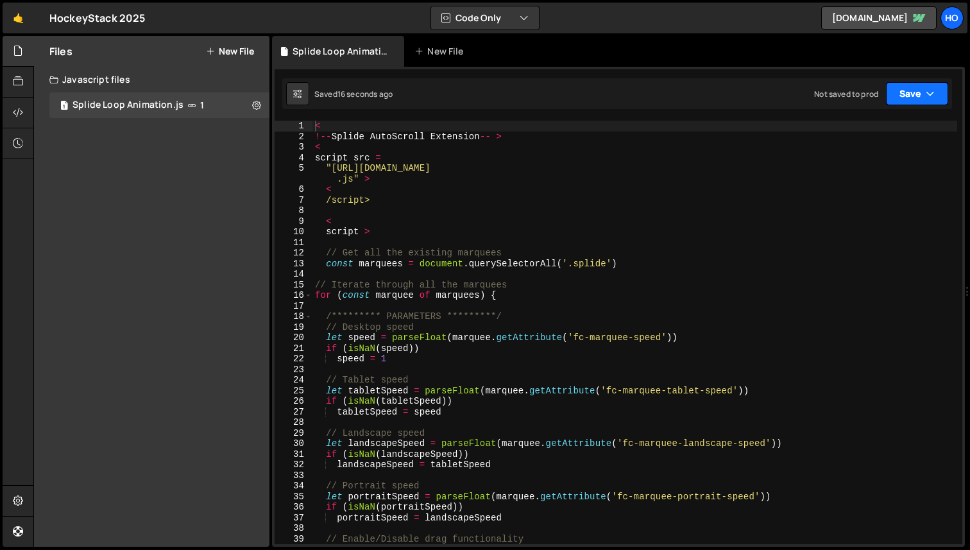
click at [919, 95] on button "Save" at bounding box center [917, 93] width 62 height 23
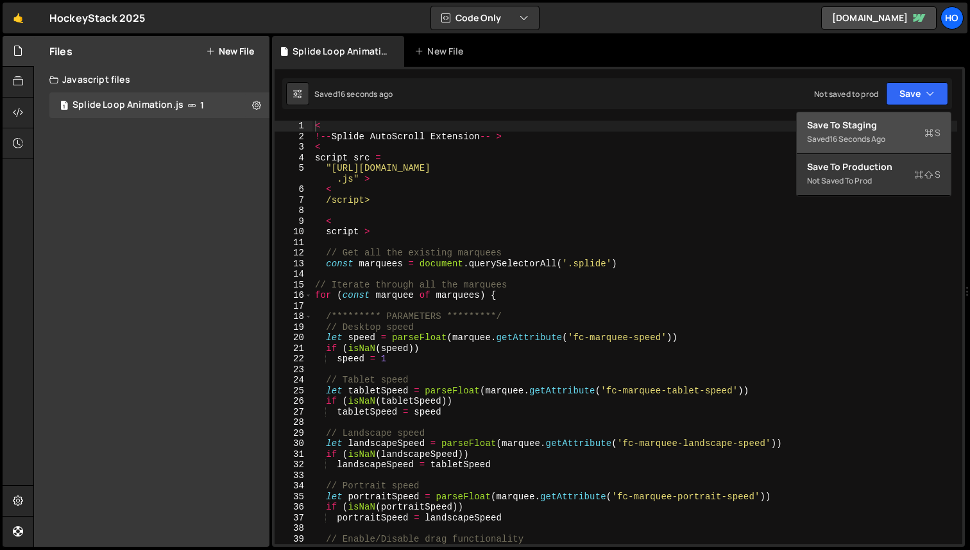
click at [881, 128] on div "Save to Staging S" at bounding box center [873, 125] width 133 height 13
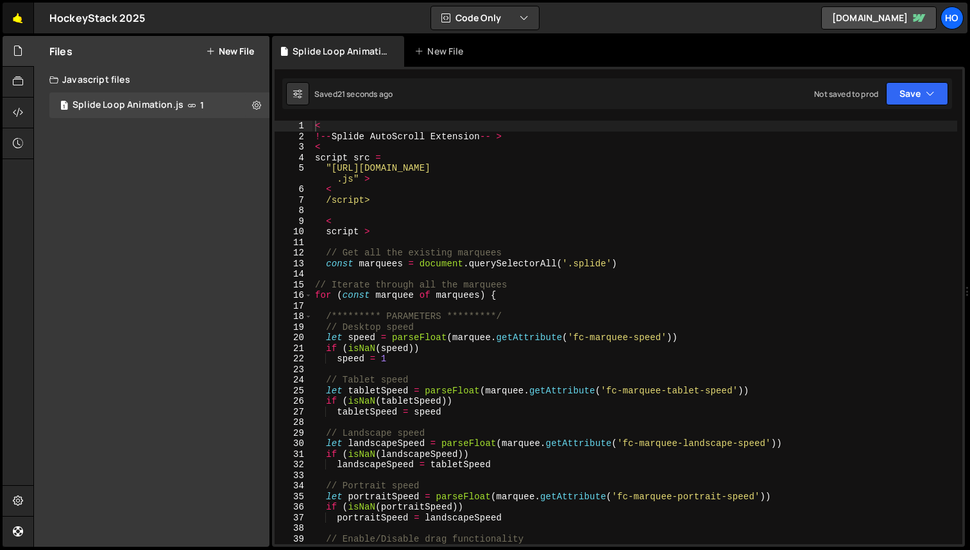
click at [21, 12] on link "🤙" at bounding box center [18, 18] width 31 height 31
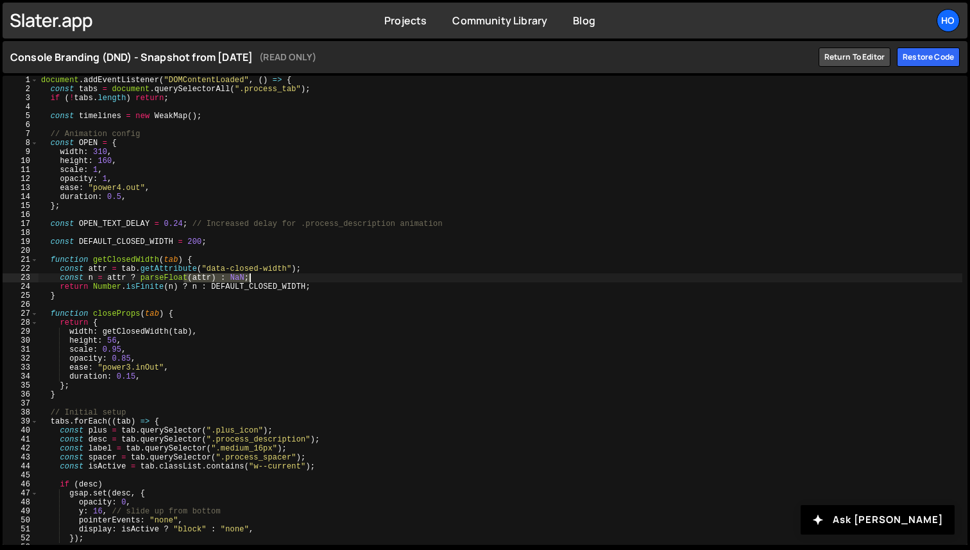
drag, startPoint x: 188, startPoint y: 275, endPoint x: 265, endPoint y: 278, distance: 77.1
click at [265, 278] on div "document . addEventListener ( "DOMContentLoaded" , ( ) => { const tabs = docume…" at bounding box center [501, 319] width 924 height 487
click at [354, 318] on div "document . addEventListener ( "DOMContentLoaded" , ( ) => { const tabs = docume…" at bounding box center [501, 319] width 924 height 487
type textarea "return {"
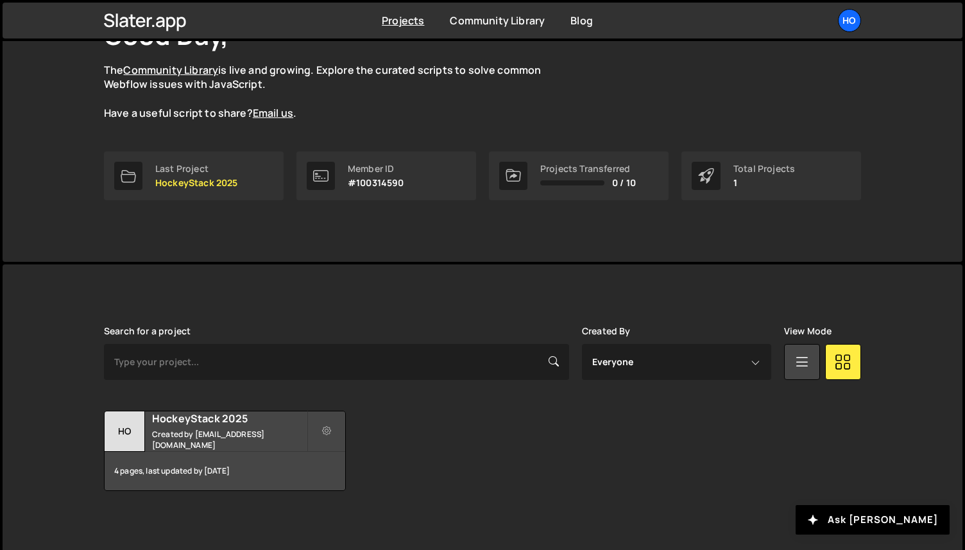
scroll to position [110, 0]
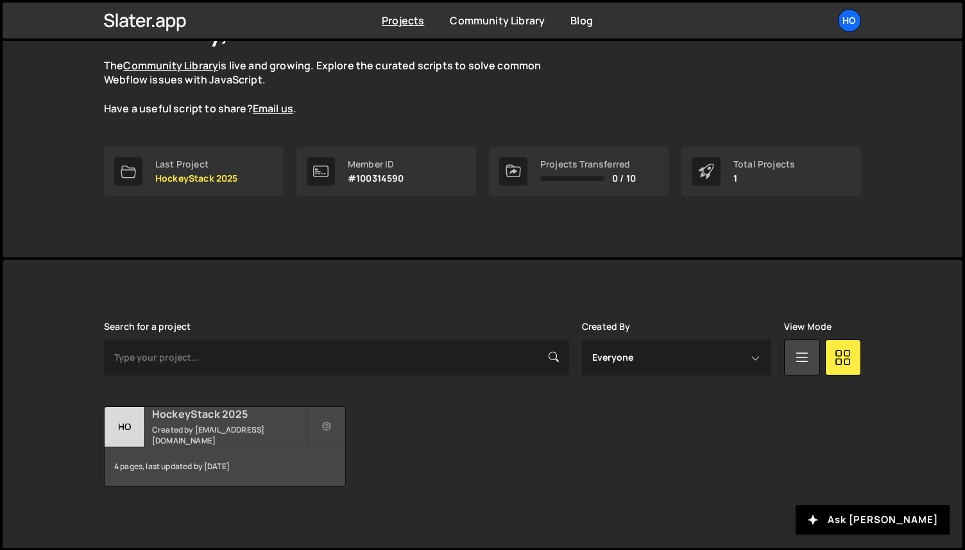
click at [275, 431] on small "Created by emir@hockeystack.com" at bounding box center [229, 435] width 155 height 22
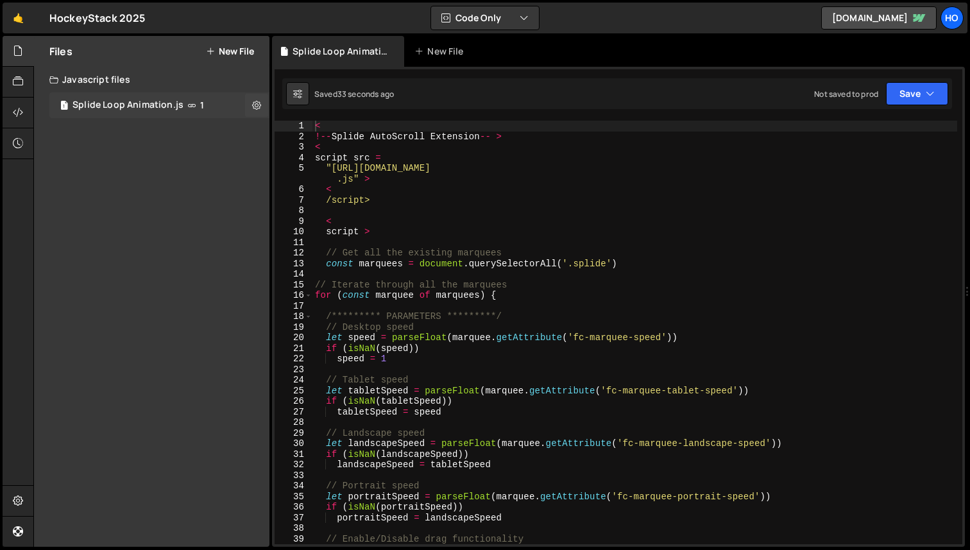
click at [189, 105] on icon at bounding box center [191, 105] width 9 height 10
click at [257, 128] on div "Files New File Javascript files 1 Splide Loop Animation.js 1 CSS files Copy sha…" at bounding box center [152, 291] width 236 height 511
click at [256, 101] on icon at bounding box center [256, 105] width 9 height 12
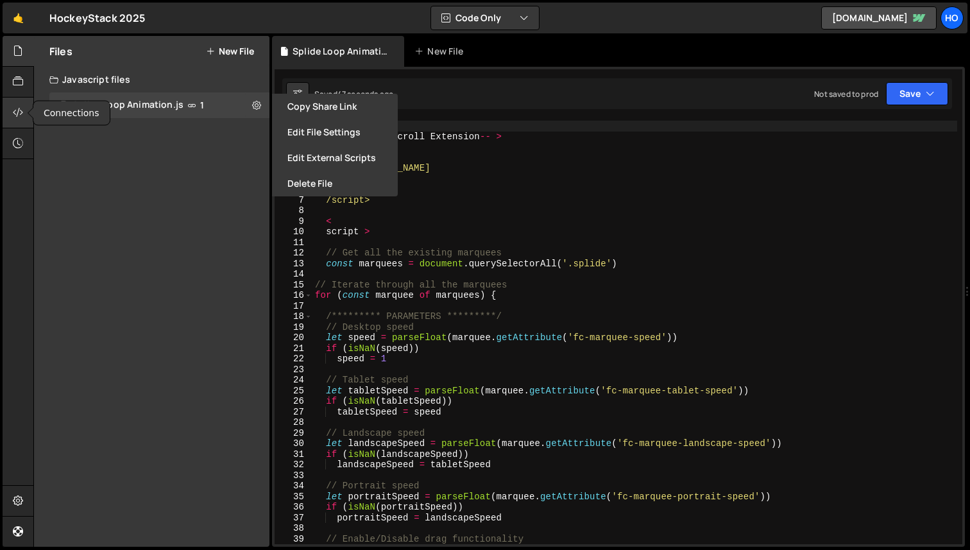
click at [16, 114] on icon at bounding box center [18, 112] width 10 height 14
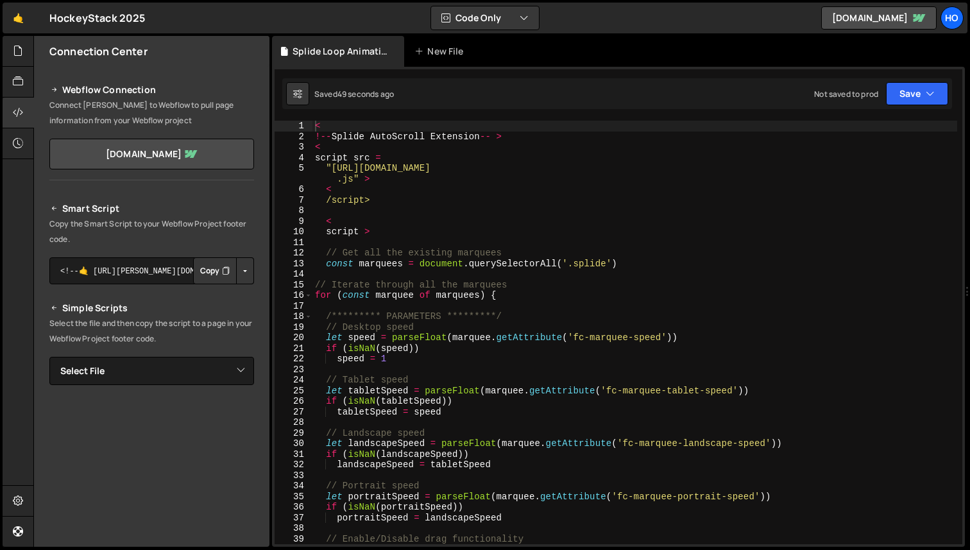
click at [144, 232] on p "Copy the Smart Script to your Webflow Project footer code." at bounding box center [151, 231] width 205 height 31
click at [178, 232] on p "Copy the Smart Script to your Webflow Project footer code." at bounding box center [151, 231] width 205 height 31
click at [193, 232] on p "Copy the Smart Script to your Webflow Project footer code." at bounding box center [151, 231] width 205 height 31
click at [209, 273] on button "Copy" at bounding box center [215, 270] width 44 height 27
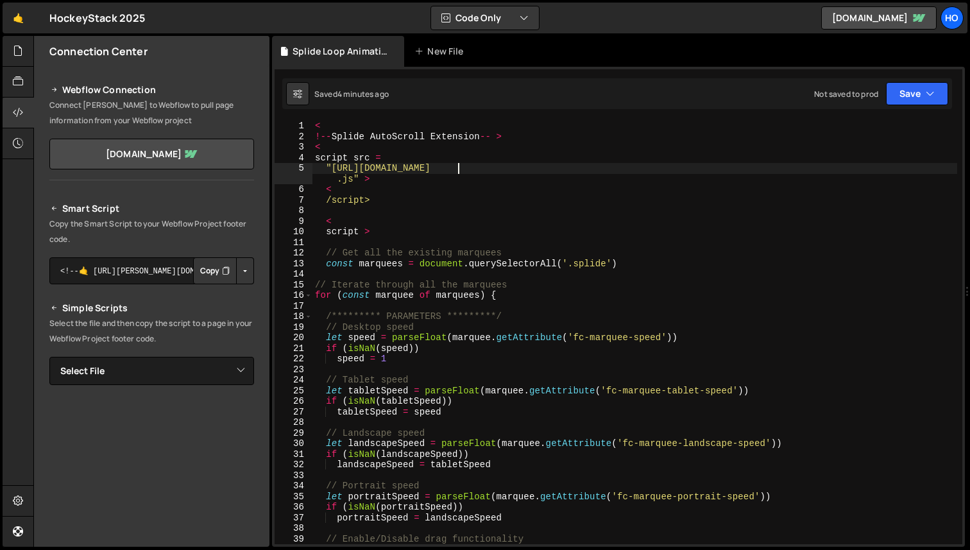
click at [458, 163] on div "< !-- Splide AutoScroll Extension -- > < script src = "[URL][DOMAIN_NAME] .js" …" at bounding box center [635, 343] width 645 height 445
type textarea "/script>"
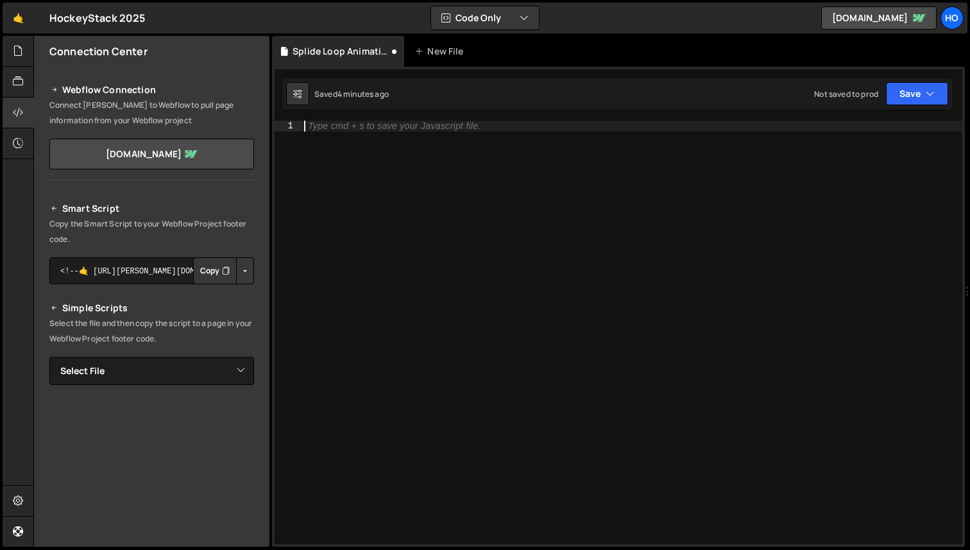
paste textarea "console. log('about scripts")"
type textarea "console. log('about scripts")"
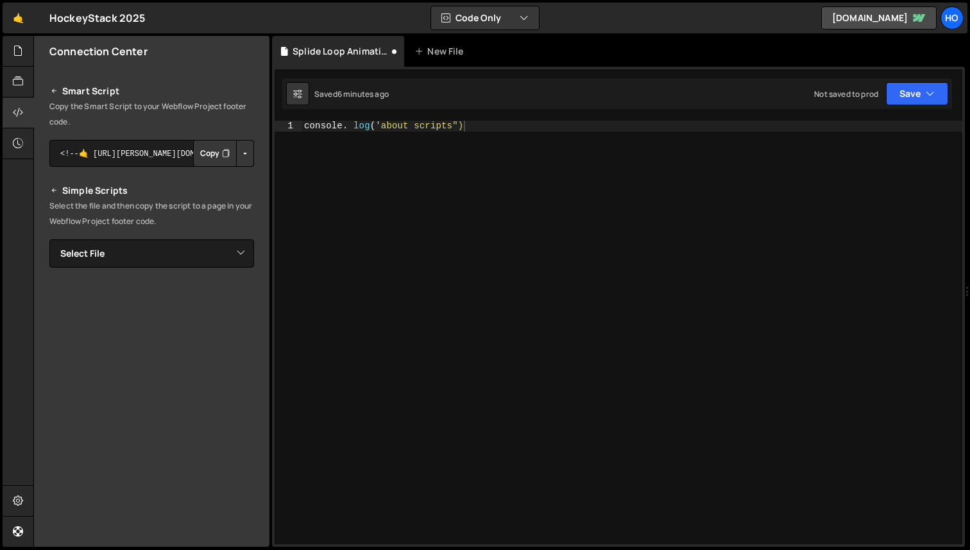
scroll to position [131, 0]
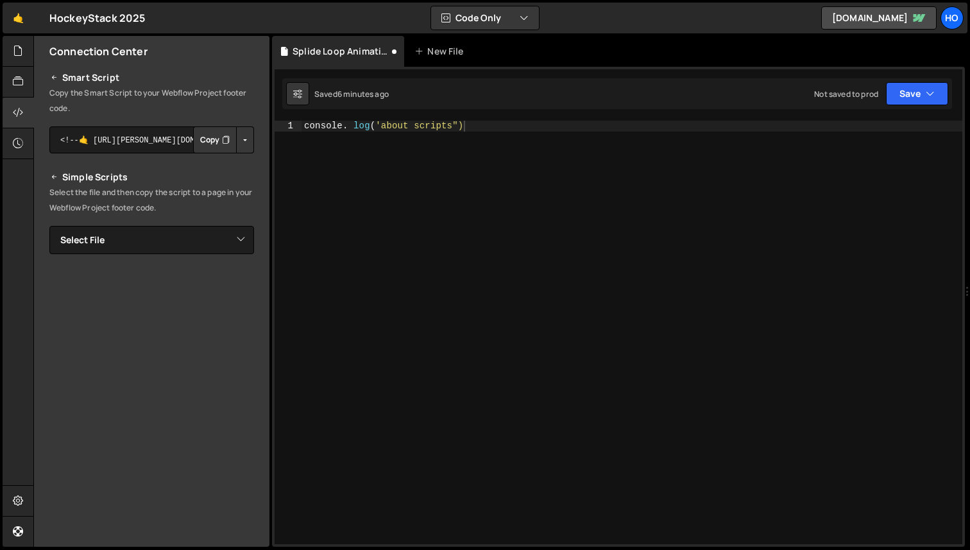
click at [354, 206] on div "console . log ( 'about scripts")" at bounding box center [632, 343] width 661 height 445
click at [928, 92] on icon "button" at bounding box center [930, 93] width 9 height 13
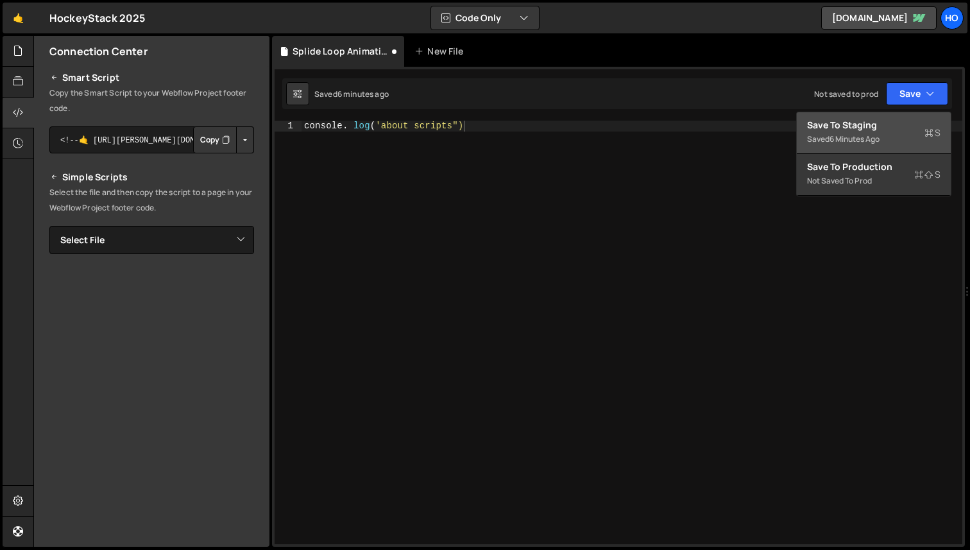
click at [870, 128] on div "Save to Staging S" at bounding box center [873, 125] width 133 height 13
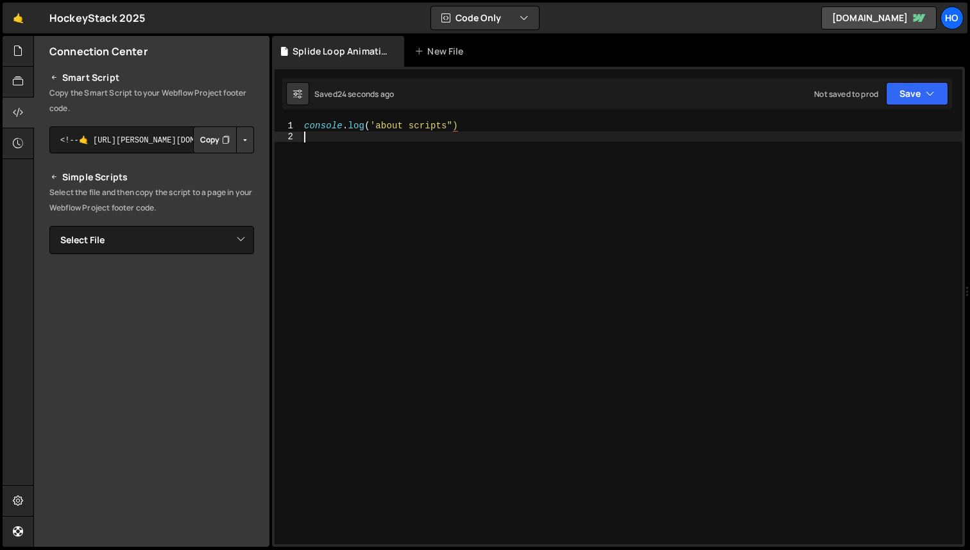
click at [388, 178] on div "console . log ( 'about scripts")" at bounding box center [632, 343] width 661 height 445
type textarea "console. log('about scripts")"
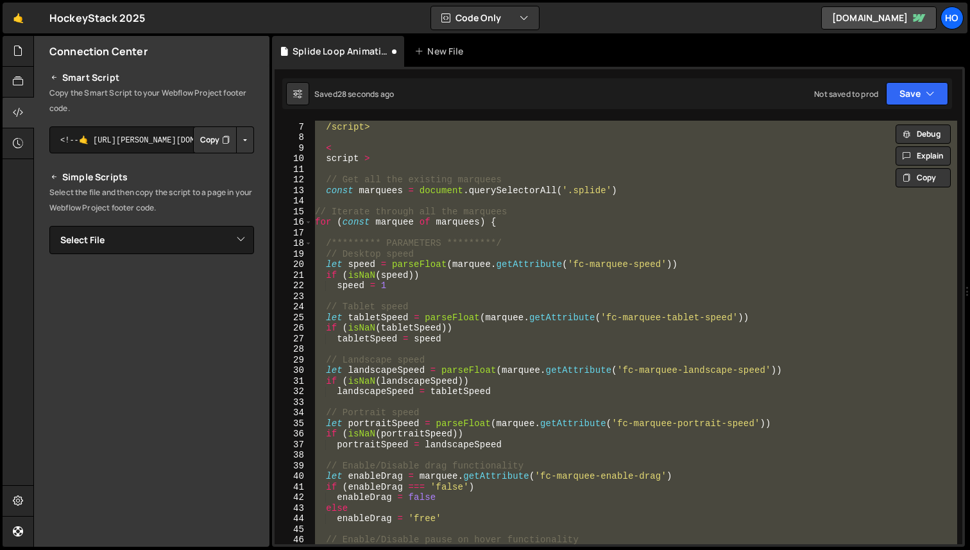
scroll to position [0, 0]
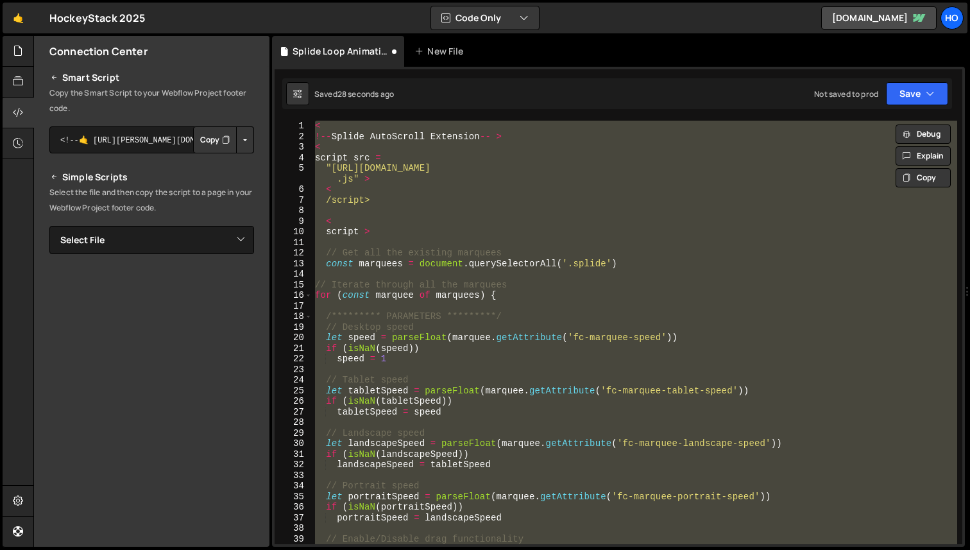
click at [493, 259] on div "< !-- Splide AutoScroll Extension -- > < script src = "[URL][DOMAIN_NAME] .js" …" at bounding box center [635, 333] width 645 height 424
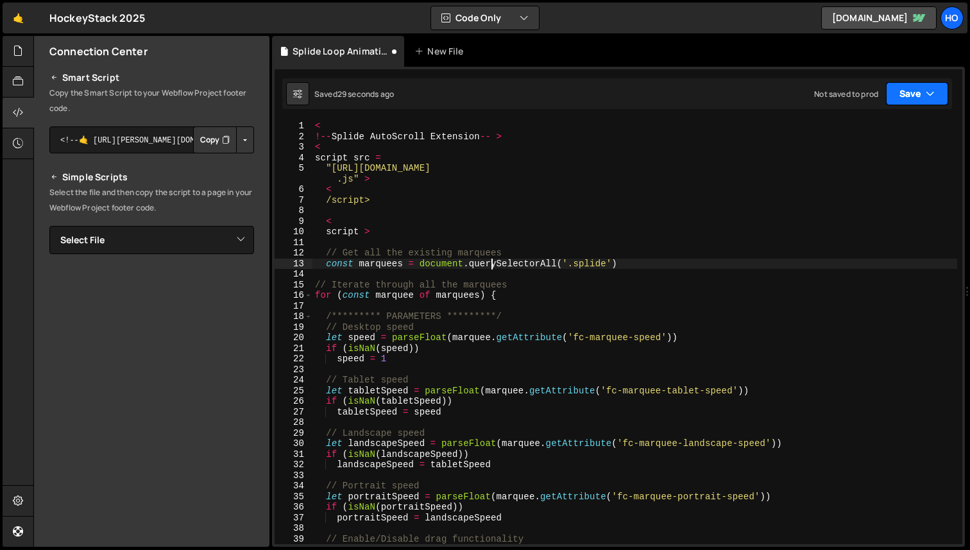
click at [919, 96] on button "Save" at bounding box center [917, 93] width 62 height 23
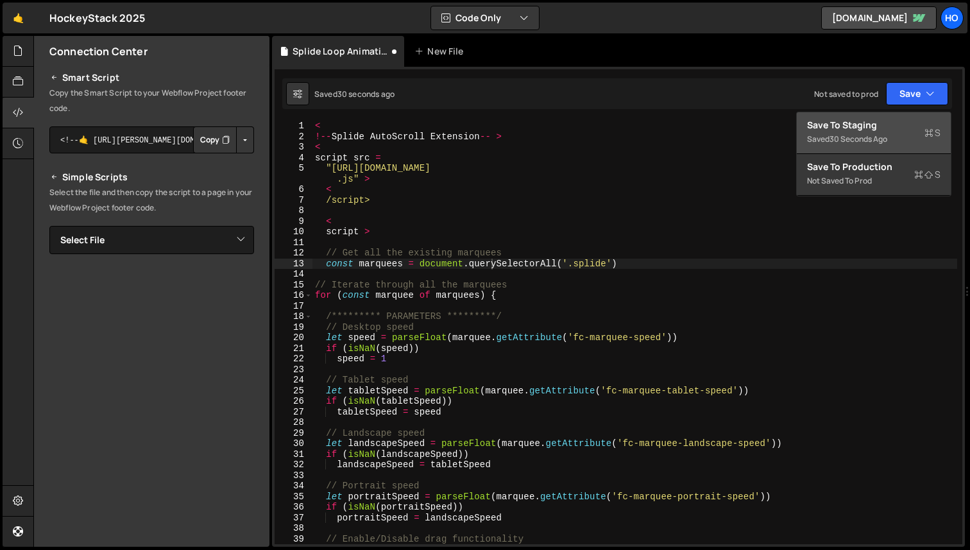
click at [867, 124] on div "Save to Staging S" at bounding box center [873, 125] width 133 height 13
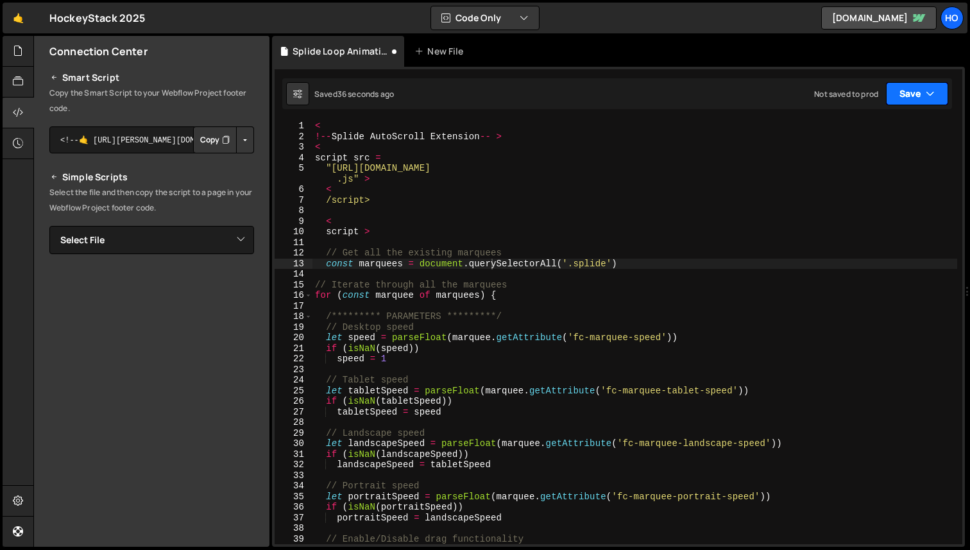
click at [927, 90] on icon "button" at bounding box center [930, 93] width 9 height 13
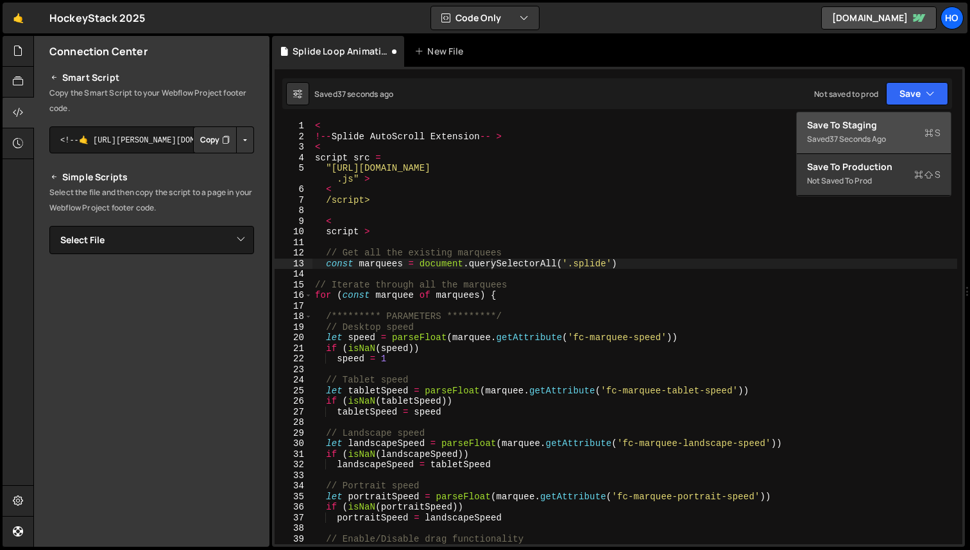
click at [874, 133] on div "37 seconds ago" at bounding box center [858, 138] width 56 height 11
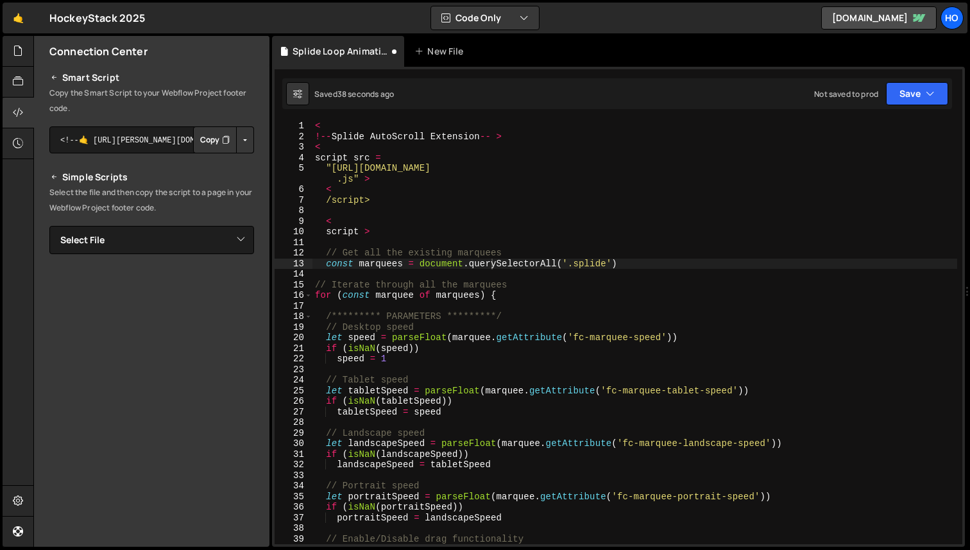
click at [908, 105] on div "Saved 38 seconds ago Not saved to prod Upgrade to Edit Save Save to Staging S S…" at bounding box center [617, 93] width 670 height 31
click at [914, 97] on button "Save" at bounding box center [917, 93] width 62 height 23
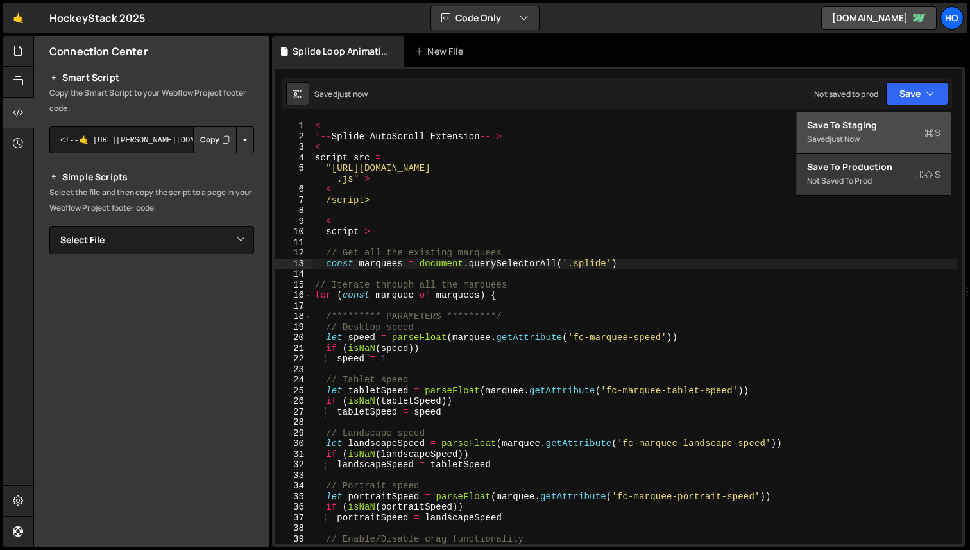
click at [868, 143] on div "Saved just now" at bounding box center [873, 139] width 133 height 15
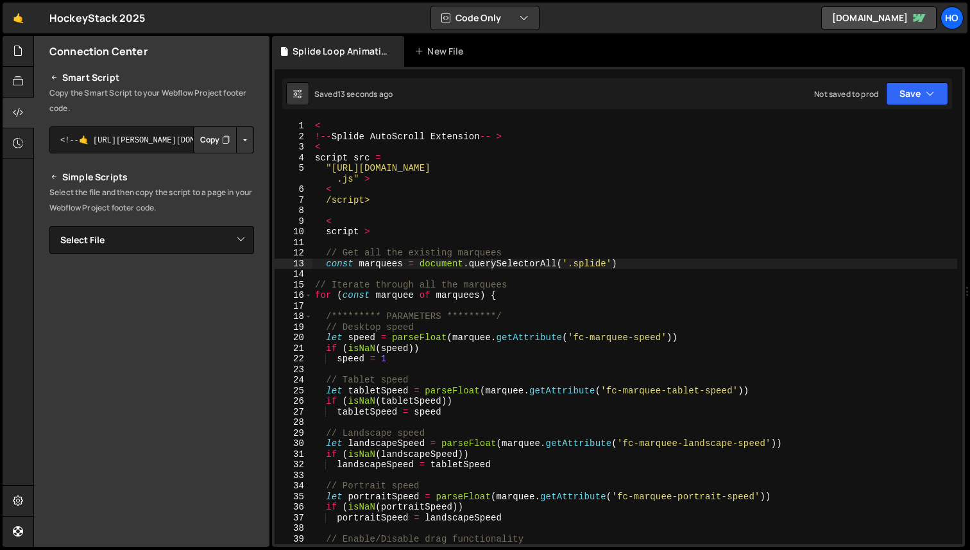
type textarea "<"
click at [327, 127] on div "< !-- Splide AutoScroll Extension -- > < script src = "[URL][DOMAIN_NAME] .js" …" at bounding box center [635, 343] width 645 height 445
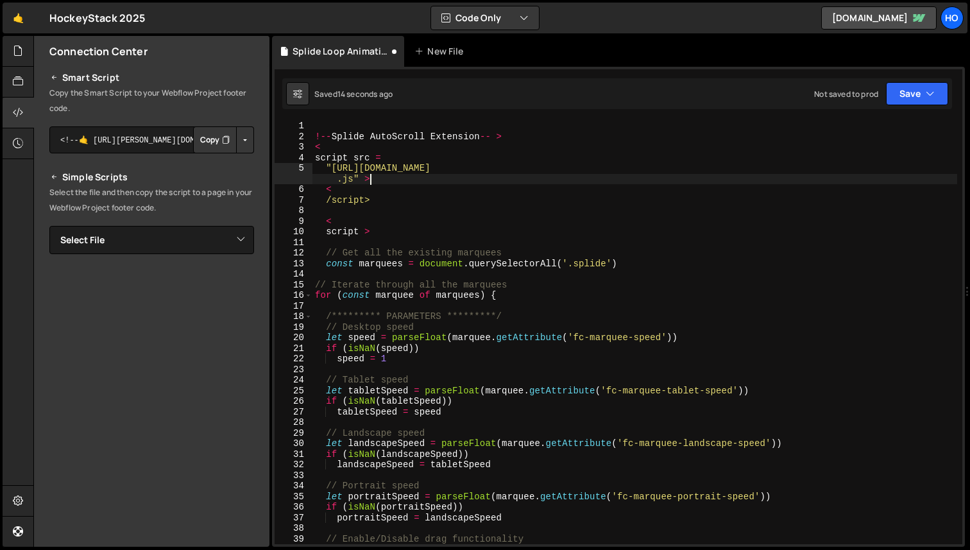
click at [393, 179] on div "!-- Splide AutoScroll Extension -- > < script src = "[URL][DOMAIN_NAME] .js" > …" at bounding box center [635, 343] width 645 height 445
type textarea ""[URL][DOMAIN_NAME]" >"
click at [914, 103] on button "Save" at bounding box center [917, 93] width 62 height 23
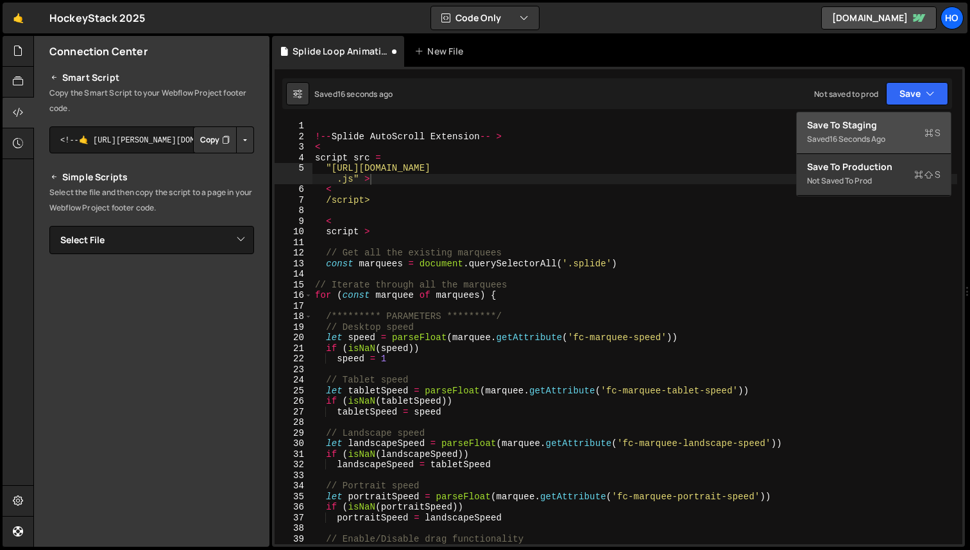
click at [875, 129] on div "Save to Staging S" at bounding box center [873, 125] width 133 height 13
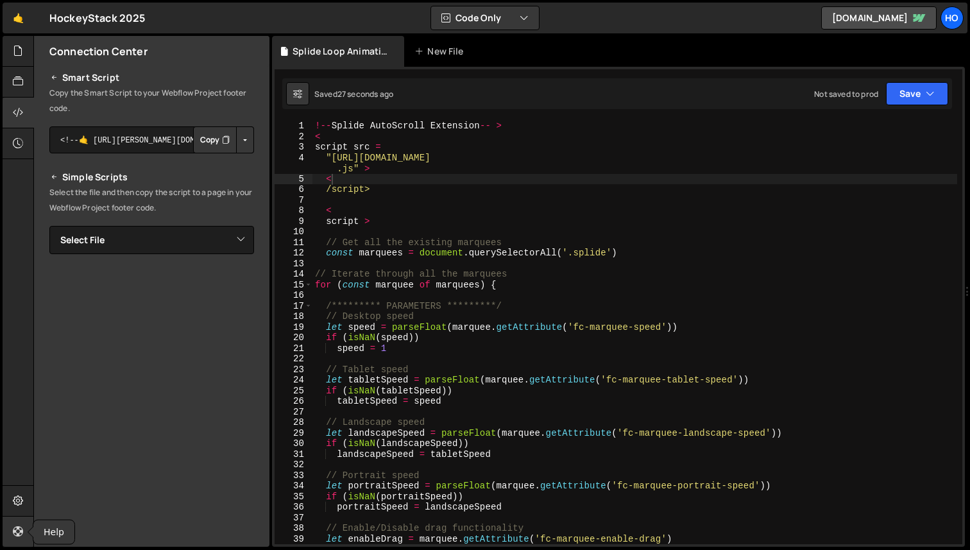
click at [23, 526] on link at bounding box center [18, 532] width 31 height 31
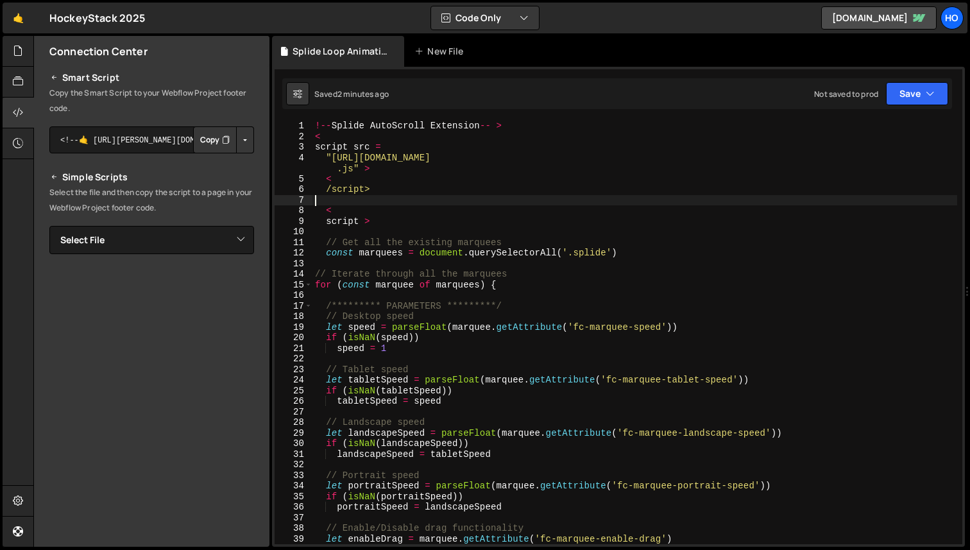
click at [443, 198] on div "!-- Splide AutoScroll Extension -- > < script src = "[URL][DOMAIN_NAME] .js" > …" at bounding box center [635, 343] width 645 height 445
click at [13, 81] on icon at bounding box center [18, 81] width 10 height 14
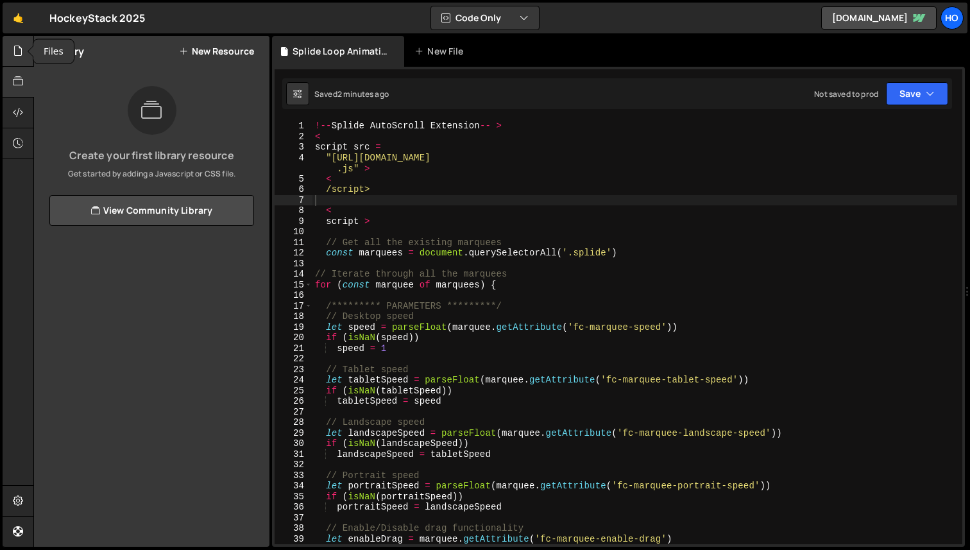
click at [16, 55] on icon at bounding box center [18, 51] width 10 height 14
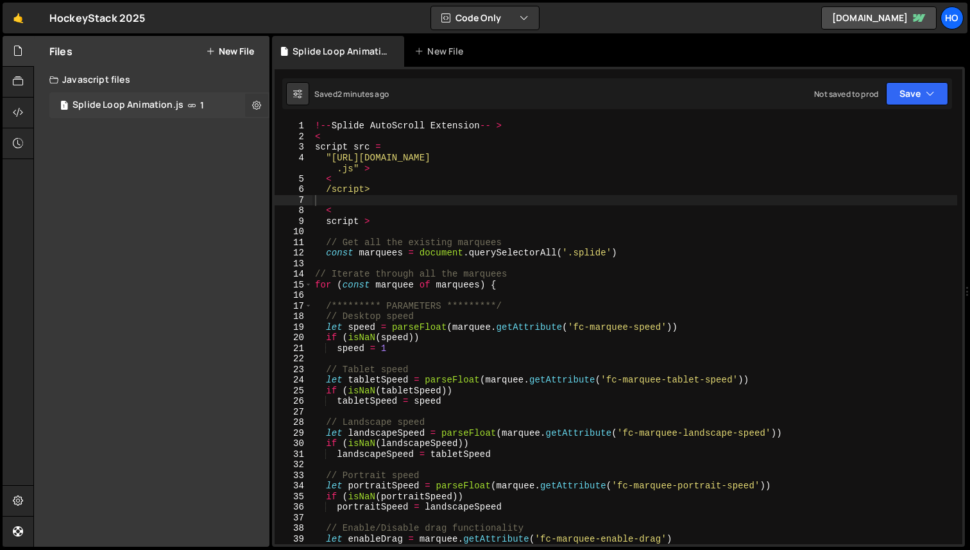
click at [255, 107] on icon at bounding box center [256, 105] width 9 height 12
type input "Splide Loop Animation"
radio input "true"
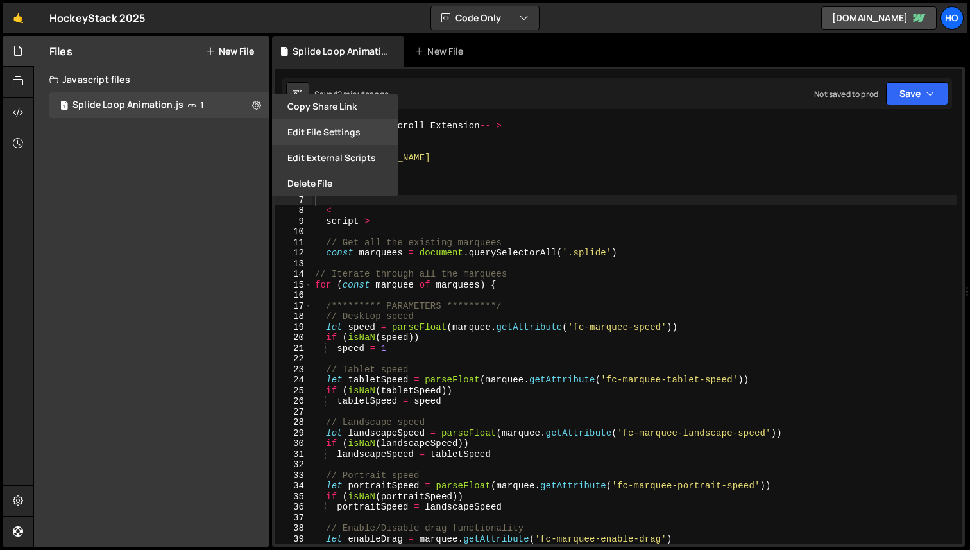
click at [325, 135] on button "Edit File Settings" at bounding box center [335, 132] width 126 height 26
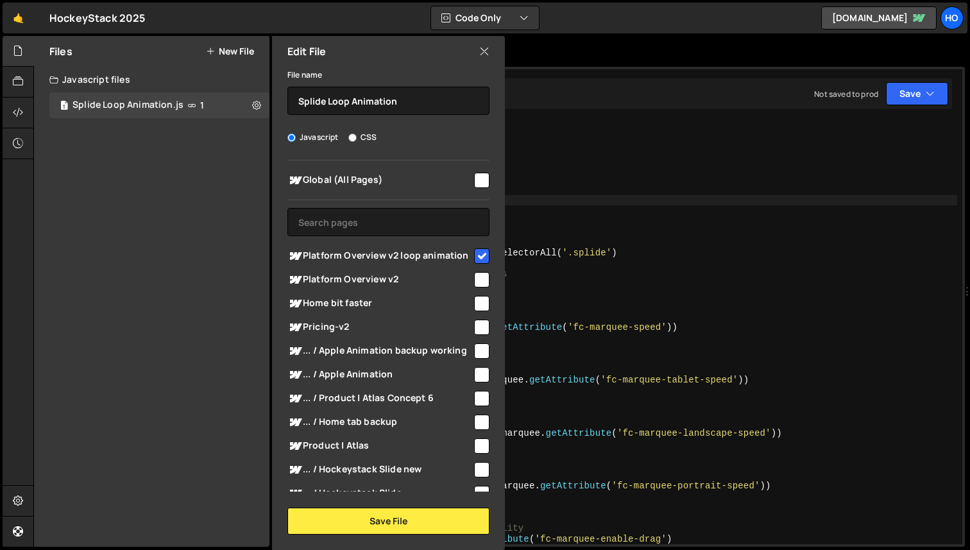
click at [478, 259] on input "checkbox" at bounding box center [481, 255] width 15 height 15
checkbox input "false"
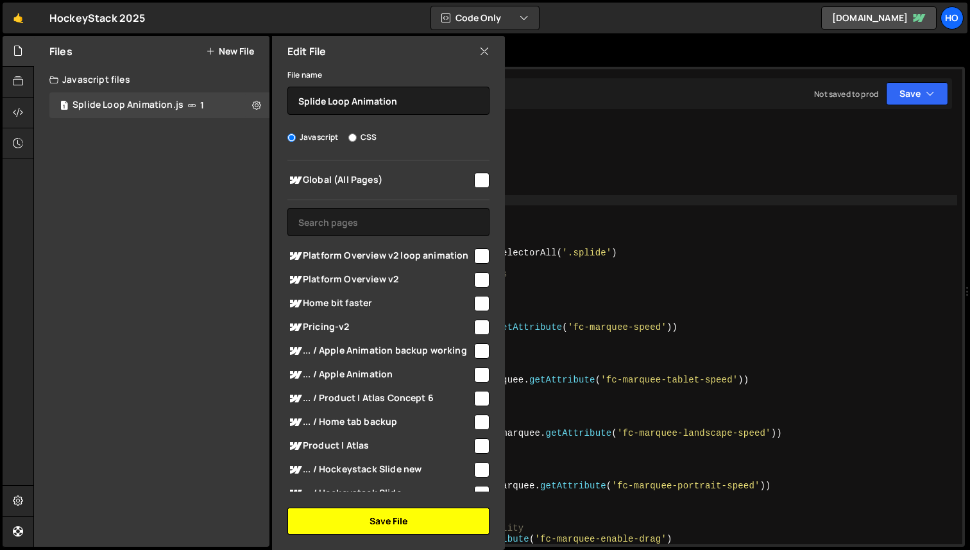
click at [434, 524] on button "Save File" at bounding box center [388, 521] width 202 height 27
